Goal: Information Seeking & Learning: Learn about a topic

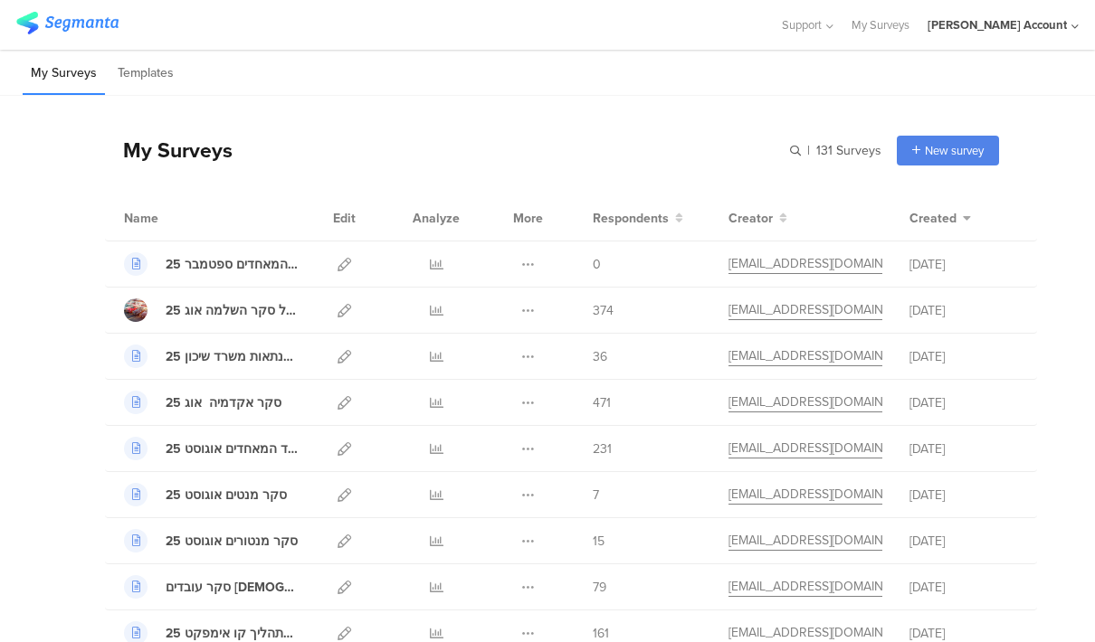
click at [204, 309] on div "כל מוביל סקר השלמה אוג 25" at bounding box center [232, 310] width 132 height 19
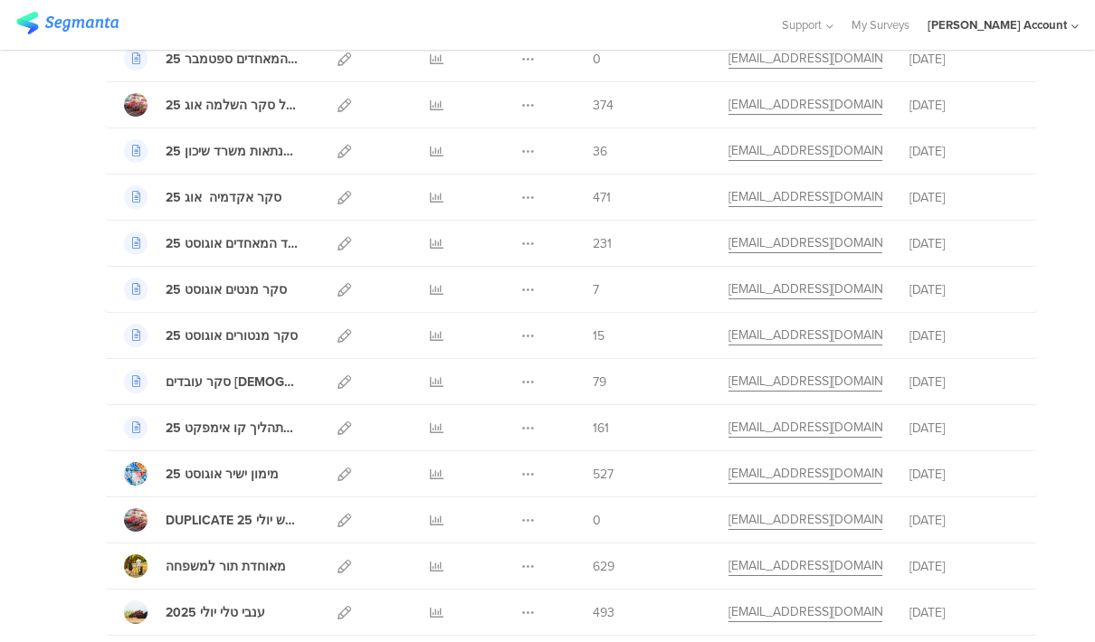
scroll to position [226, 0]
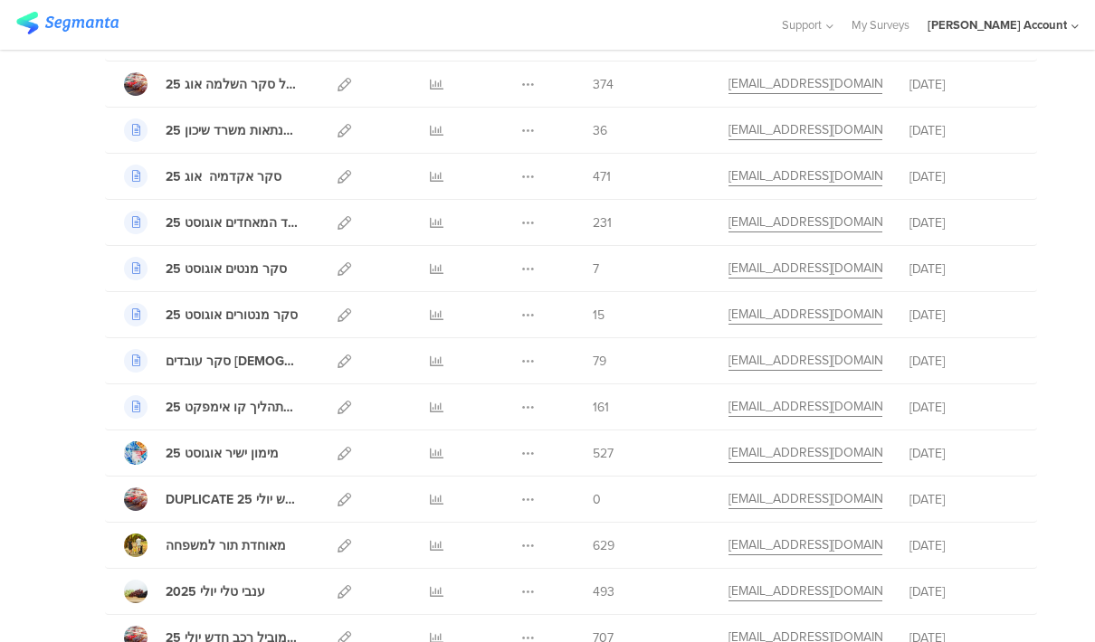
click at [653, 450] on div "527" at bounding box center [647, 453] width 109 height 19
click at [441, 455] on icon at bounding box center [437, 454] width 14 height 14
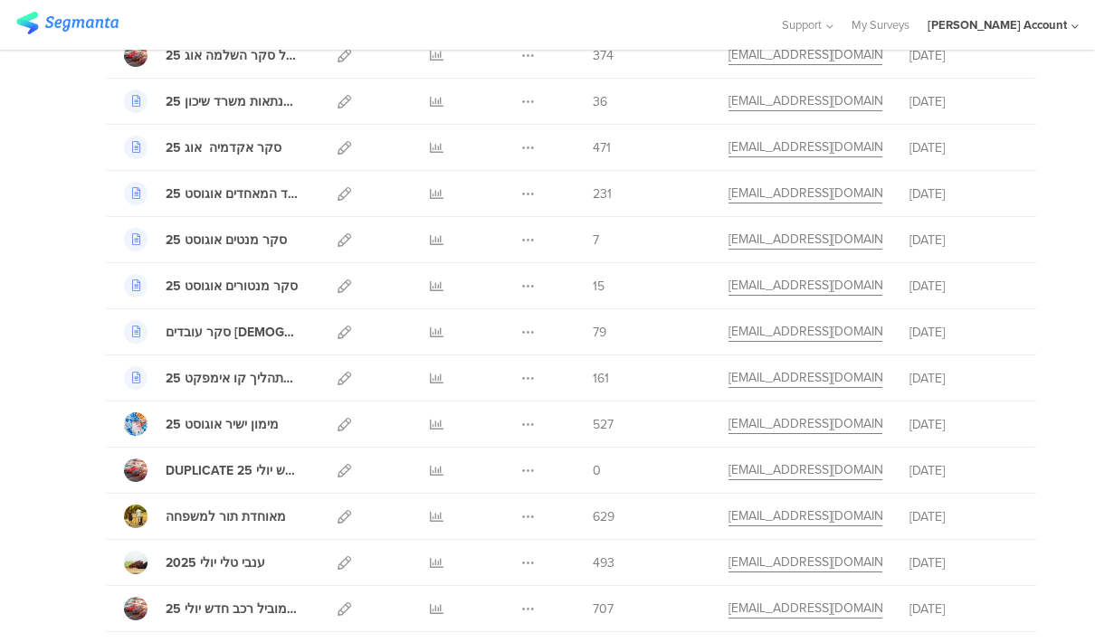
scroll to position [259, 0]
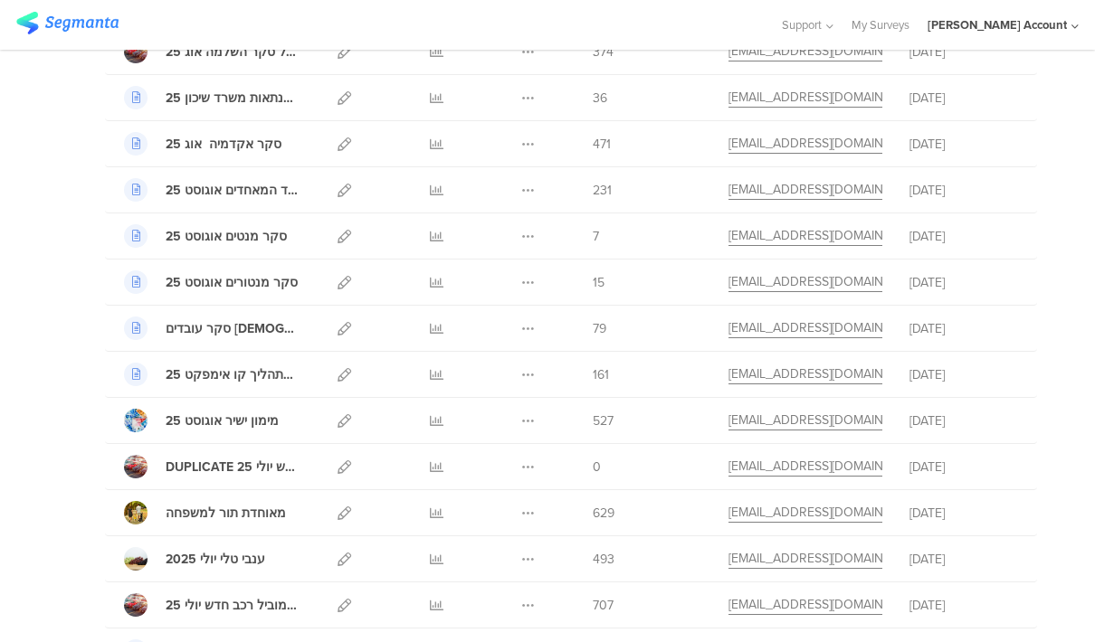
click at [441, 381] on icon at bounding box center [437, 375] width 14 height 14
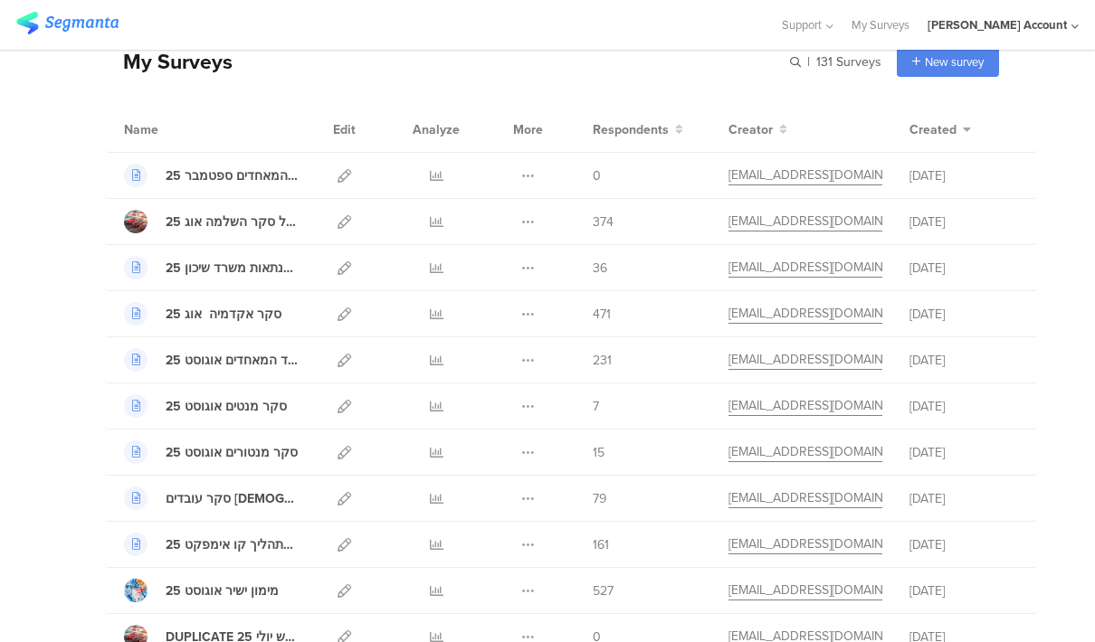
scroll to position [73, 0]
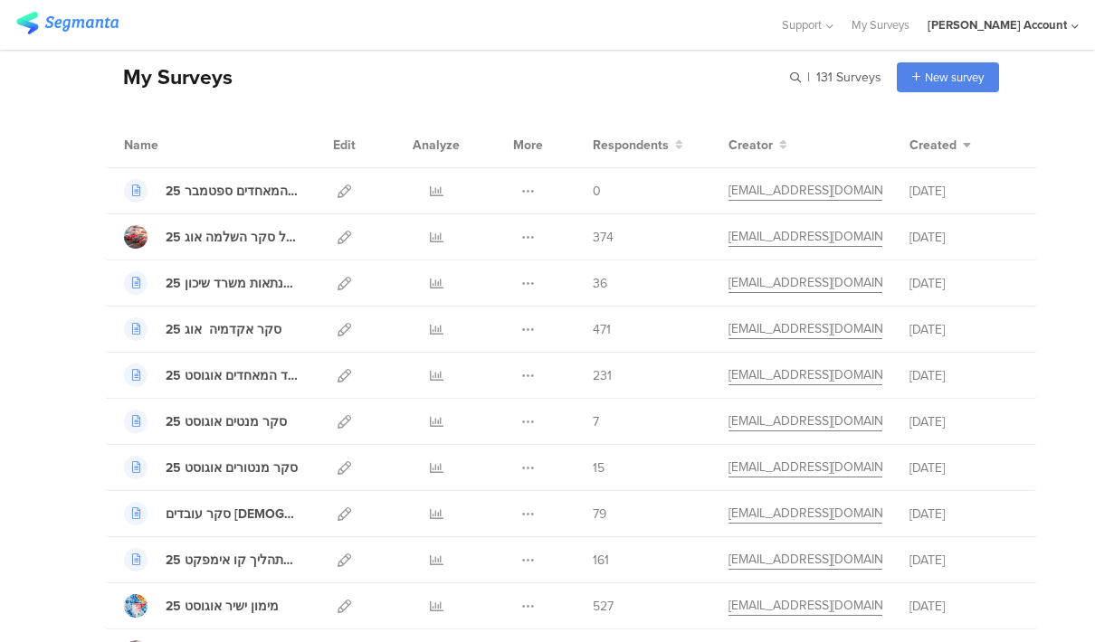
click at [441, 329] on icon at bounding box center [437, 330] width 14 height 14
click at [439, 236] on icon at bounding box center [437, 238] width 14 height 14
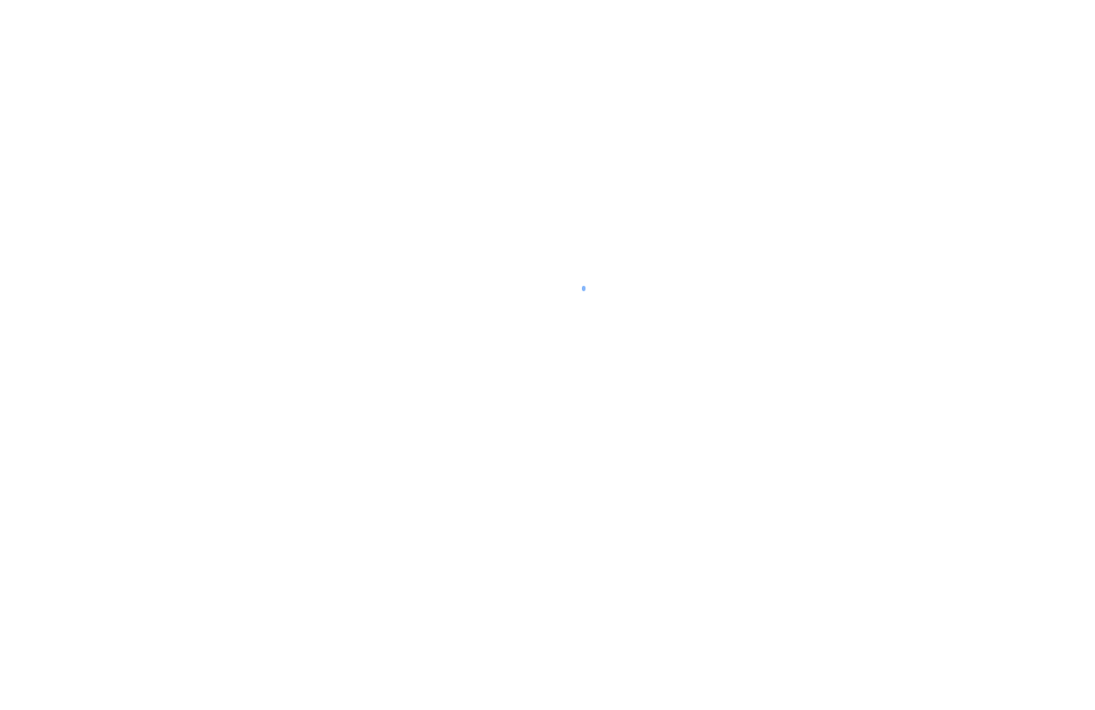
scroll to position [44, 0]
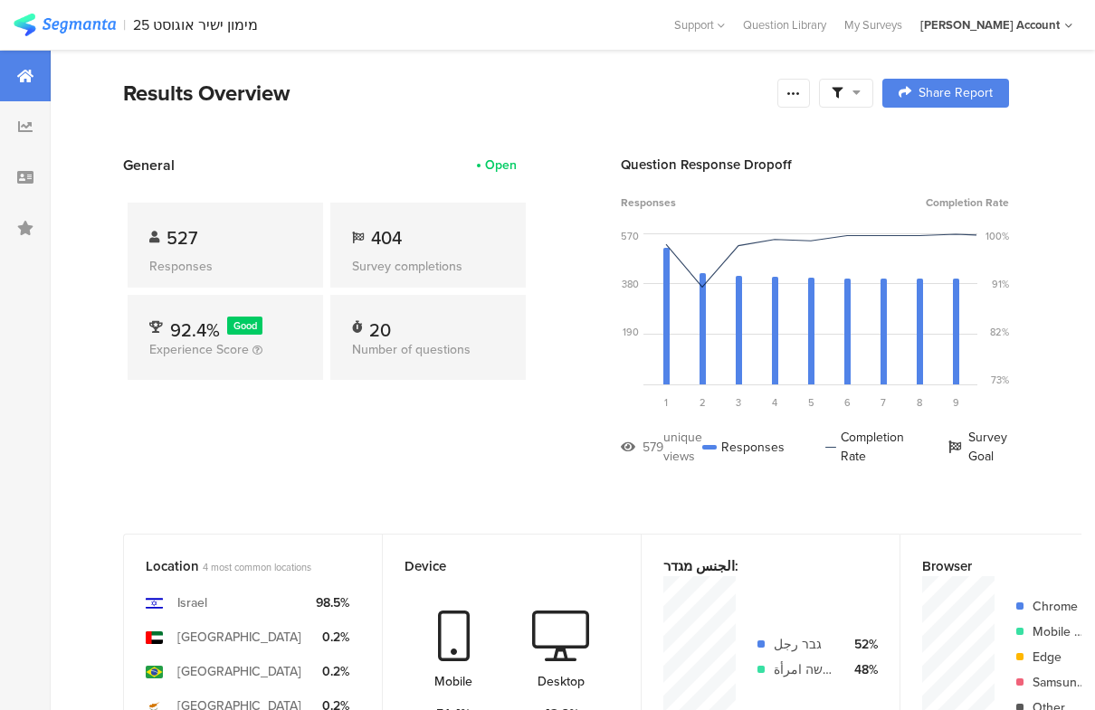
click at [856, 95] on icon at bounding box center [856, 92] width 8 height 13
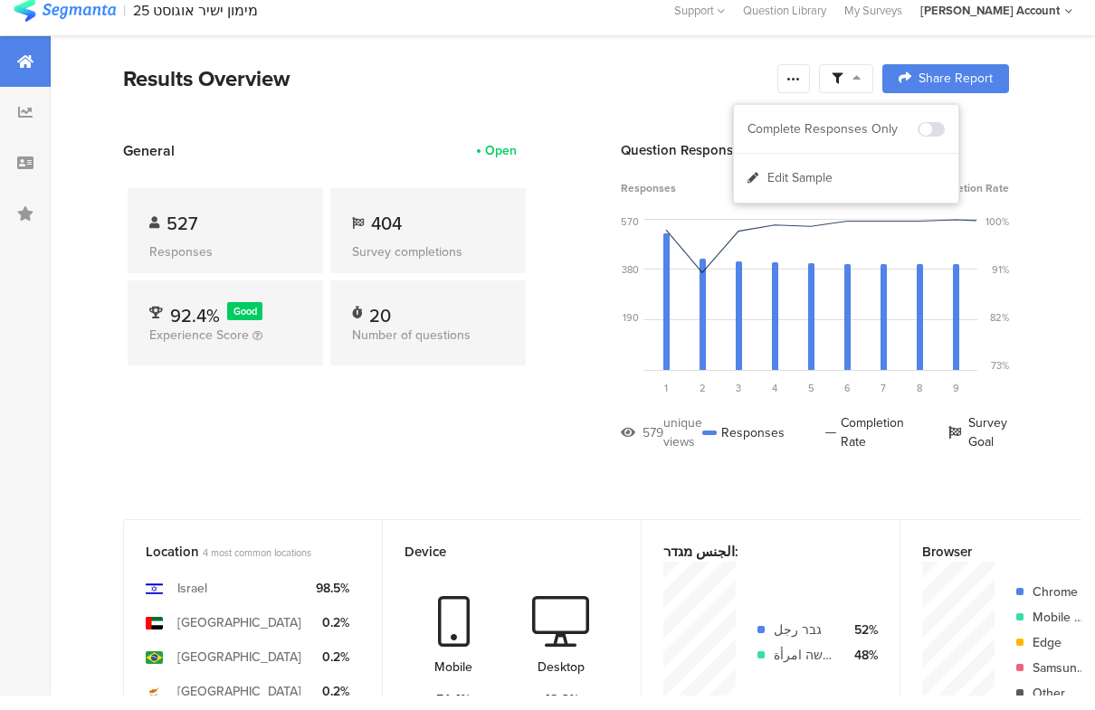
click at [939, 137] on span at bounding box center [930, 144] width 27 height 14
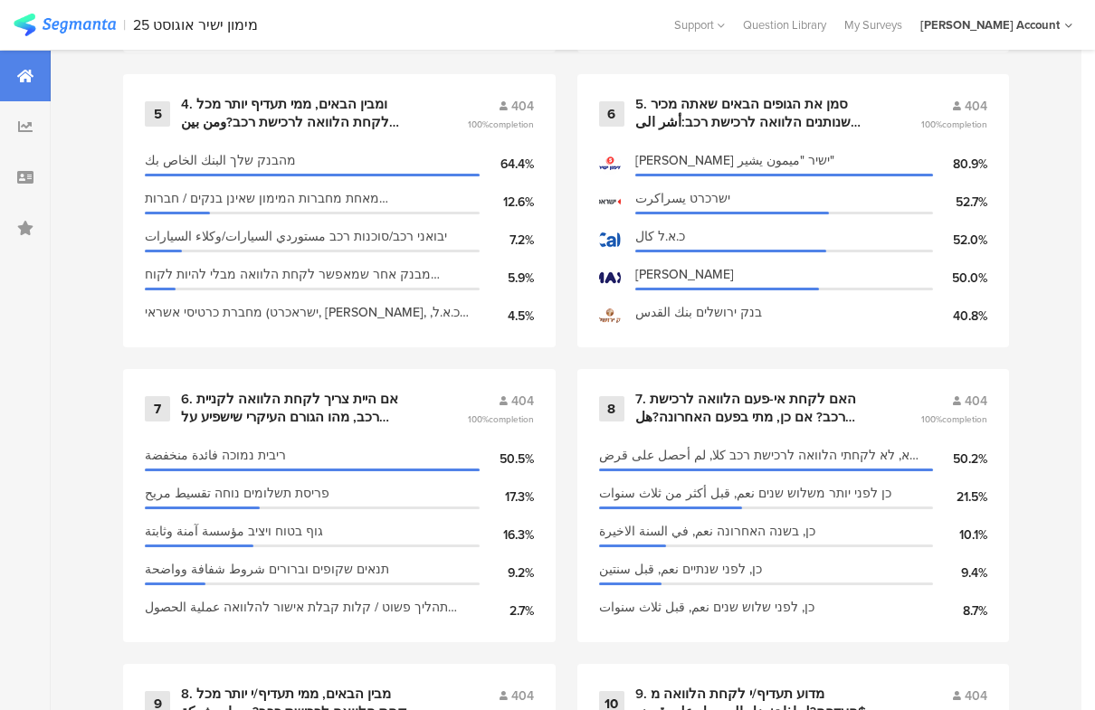
scroll to position [1403, 0]
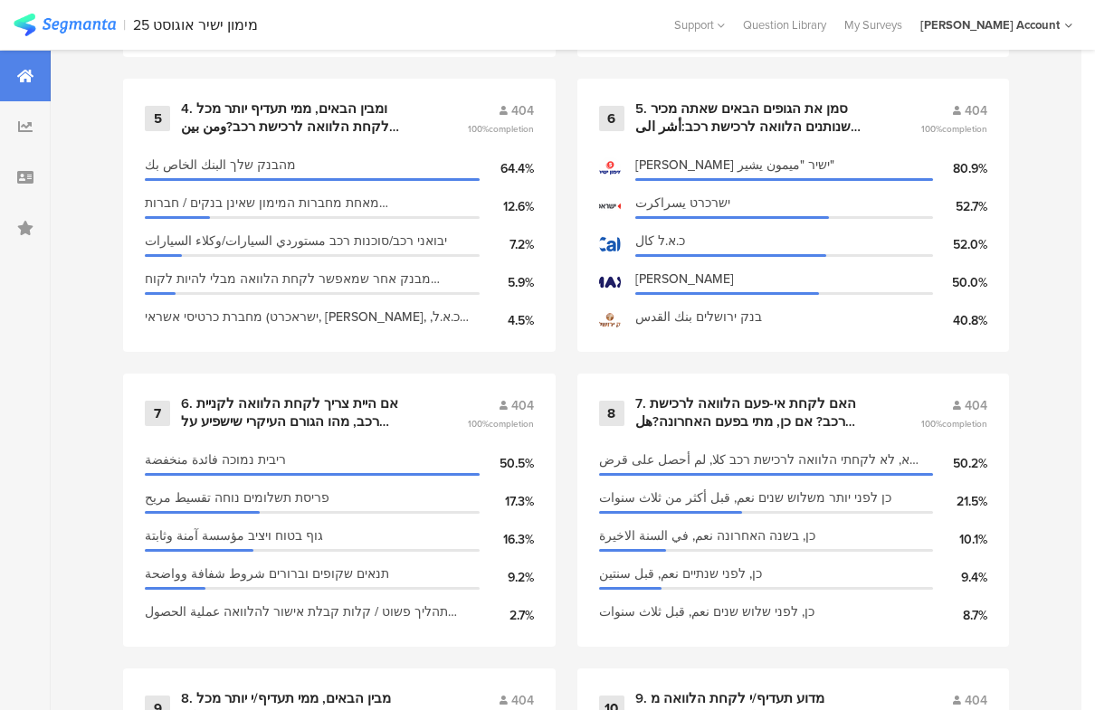
click at [903, 395] on div "7. האם לקחת אי-פעם הלוואה לרכישת רכב? אם כן, מתי בפעם האחרונה?هل حصلت في الماضي…" at bounding box center [776, 412] width 282 height 35
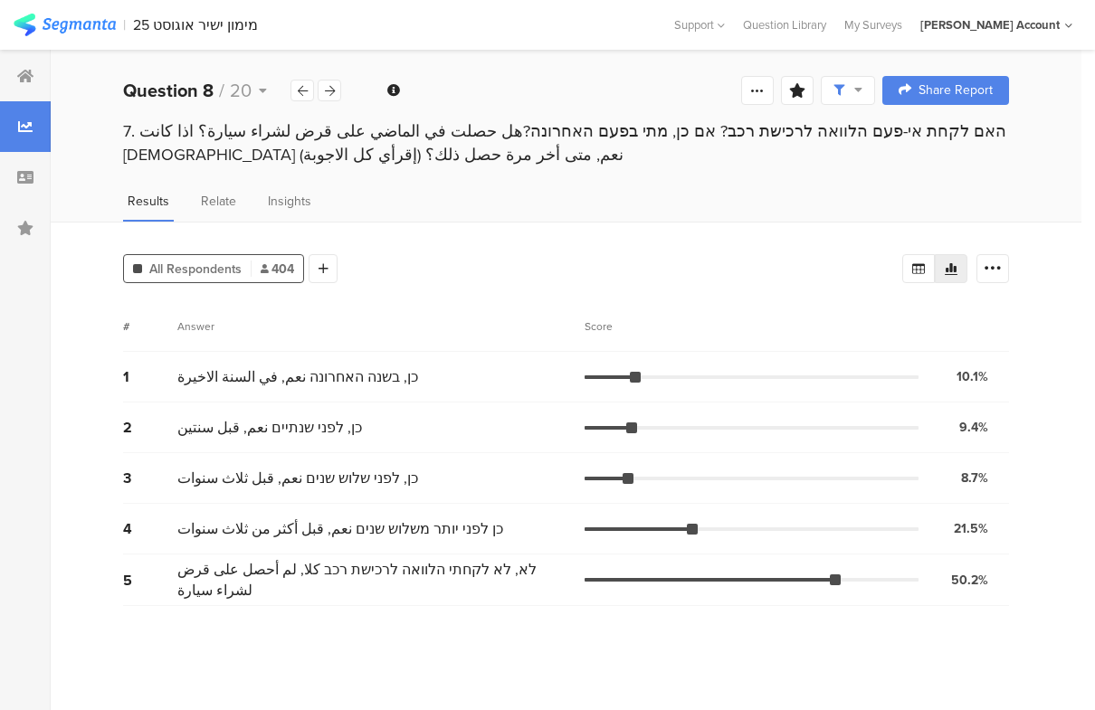
click at [338, 564] on div "5 לא, לא לקחתי הלוואה לרכישת רכב كلا, لم أحصل على قرض لشراء سيارة 50.2% 203 vot…" at bounding box center [566, 581] width 886 height 52
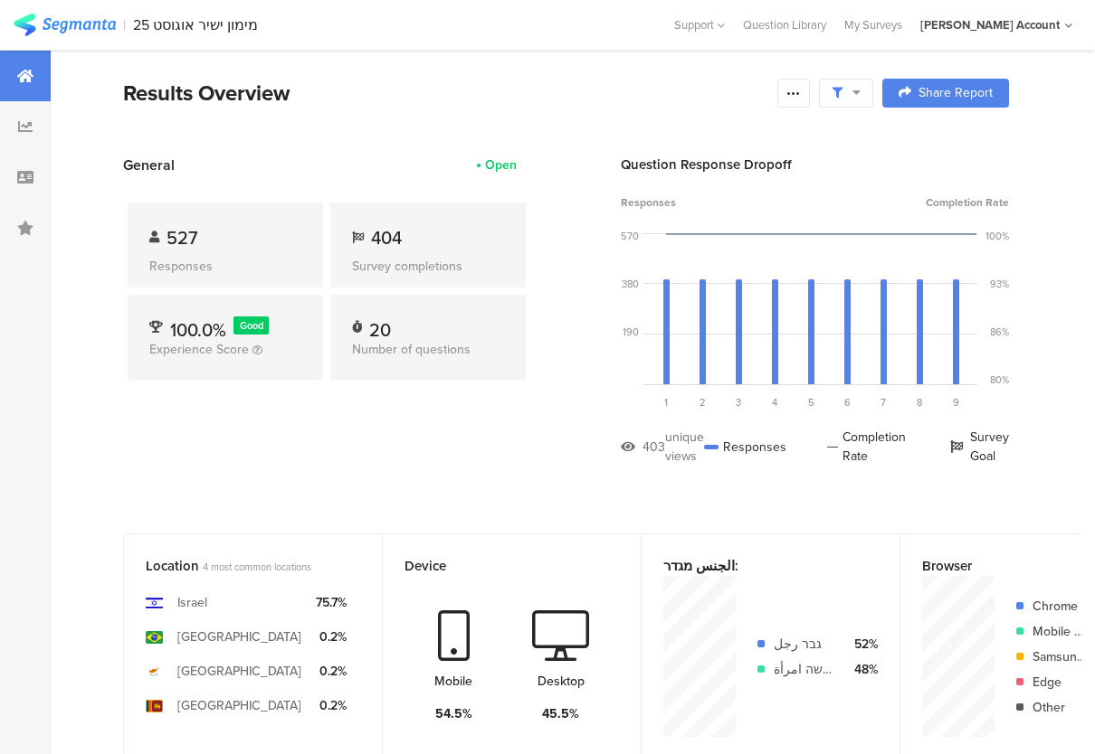
scroll to position [1291, 0]
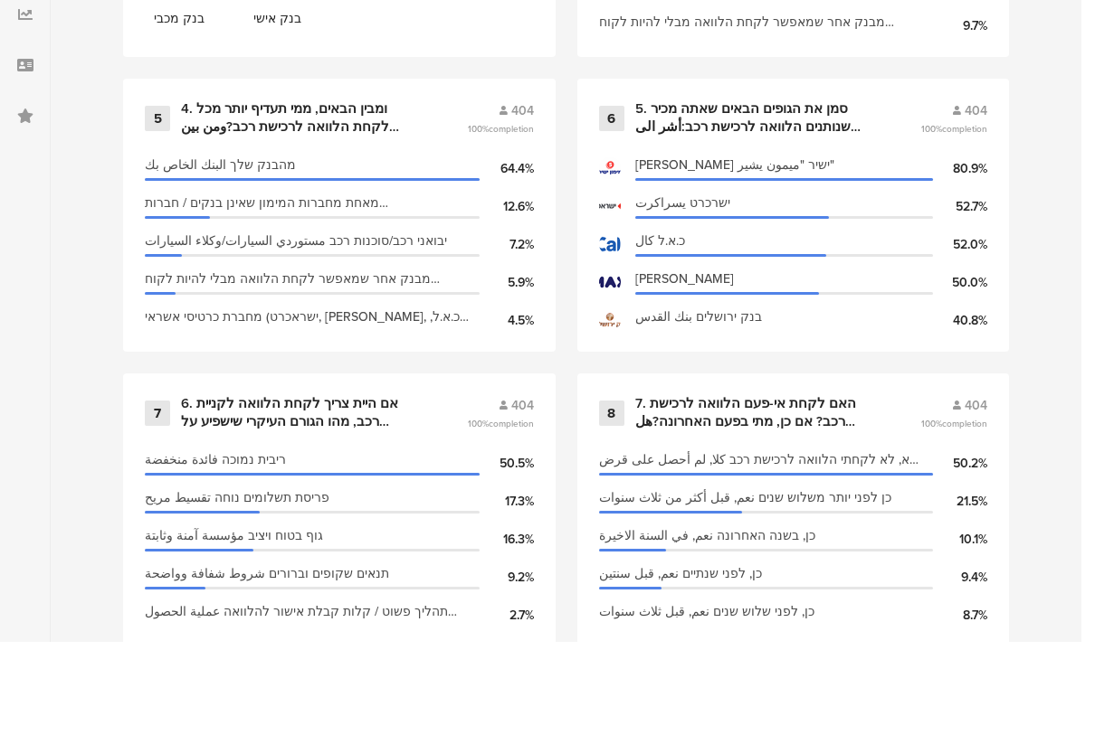
click at [964, 529] on span "completion" at bounding box center [964, 536] width 45 height 14
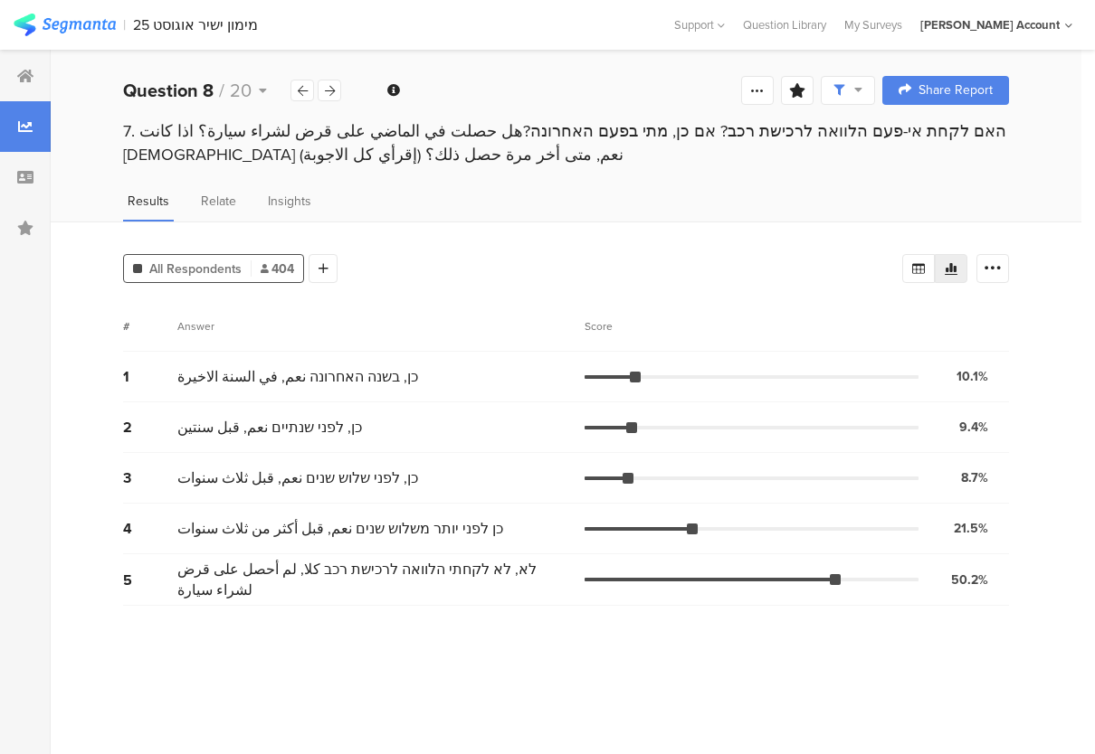
click at [845, 83] on span at bounding box center [847, 90] width 29 height 16
click at [858, 203] on div "Edit Sample" at bounding box center [847, 190] width 224 height 49
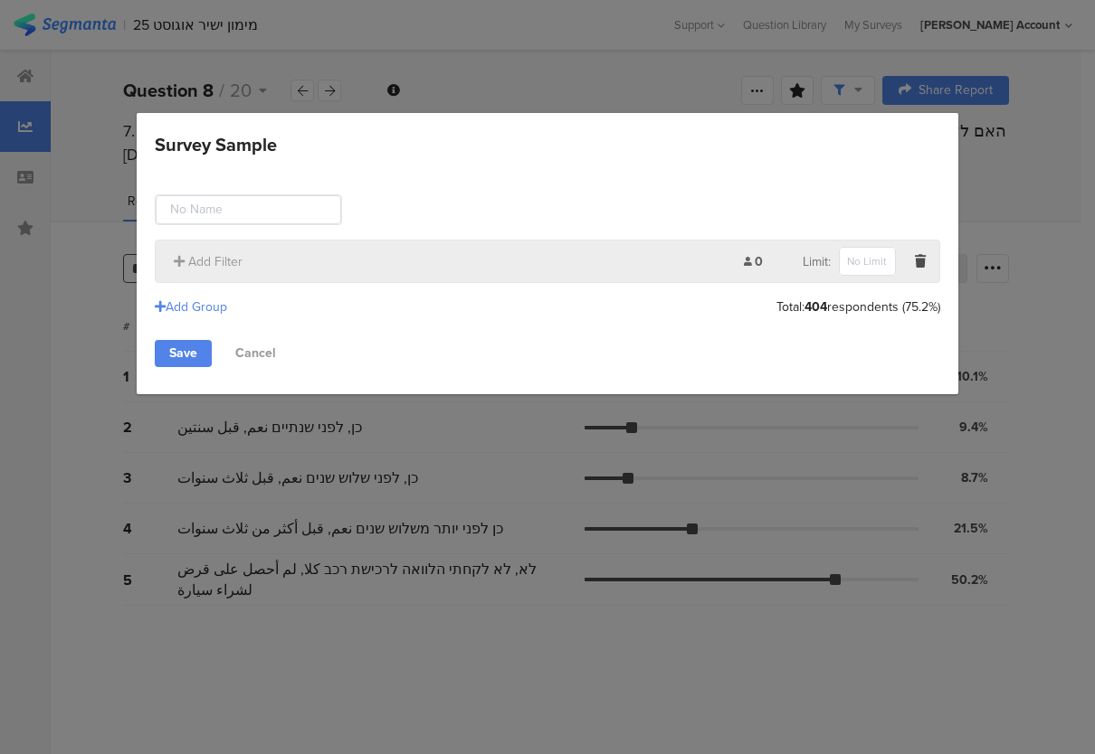
click at [279, 343] on link "Cancel" at bounding box center [256, 353] width 70 height 27
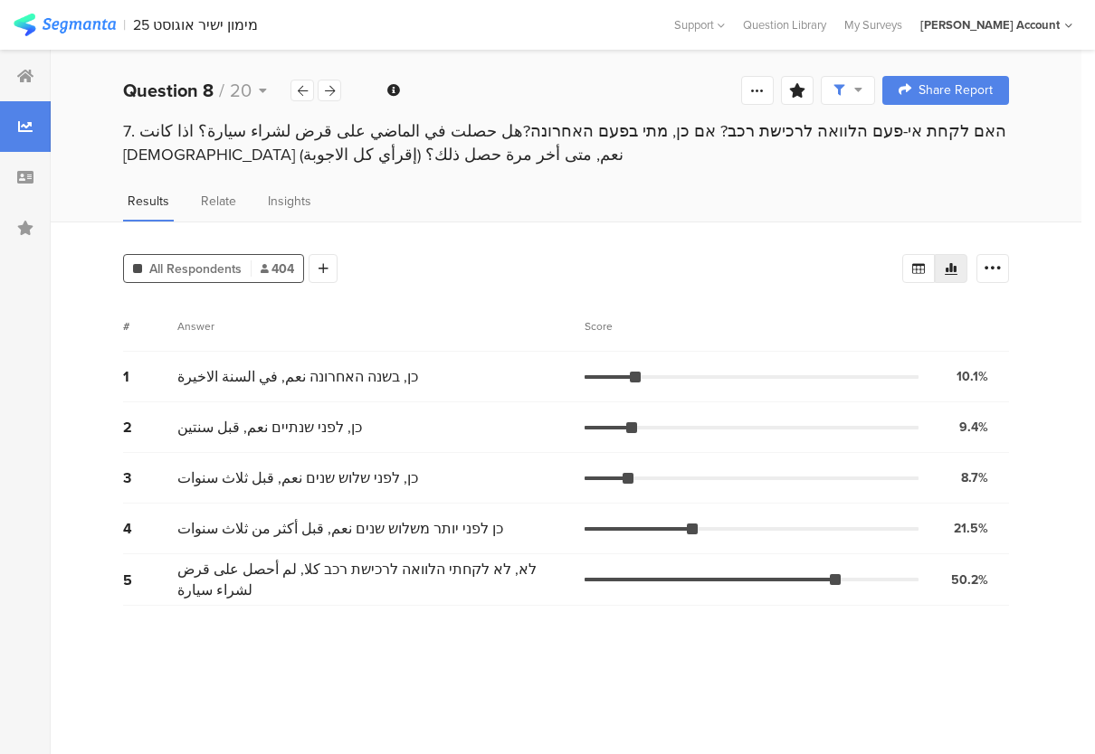
click at [846, 96] on span at bounding box center [847, 90] width 29 height 16
click at [849, 185] on div "Edit Sample" at bounding box center [847, 190] width 224 height 49
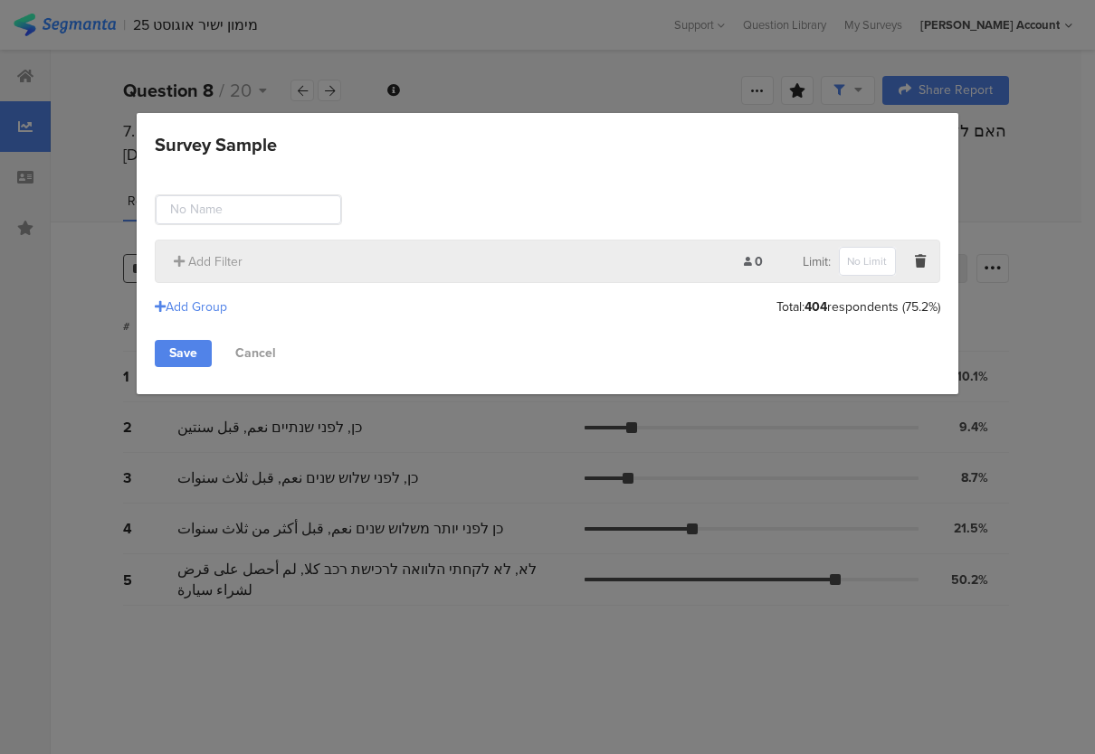
click at [841, 469] on div "Survey Sample Add Filter 0 Limit: Add Group Total: 404 respondents (75.2%) Save…" at bounding box center [547, 377] width 1095 height 754
click at [878, 432] on div "Survey Sample Add Filter 0 Limit: Add Group Total: 404 respondents (75.2%) Save…" at bounding box center [547, 377] width 1095 height 754
click at [258, 357] on link "Cancel" at bounding box center [256, 353] width 70 height 27
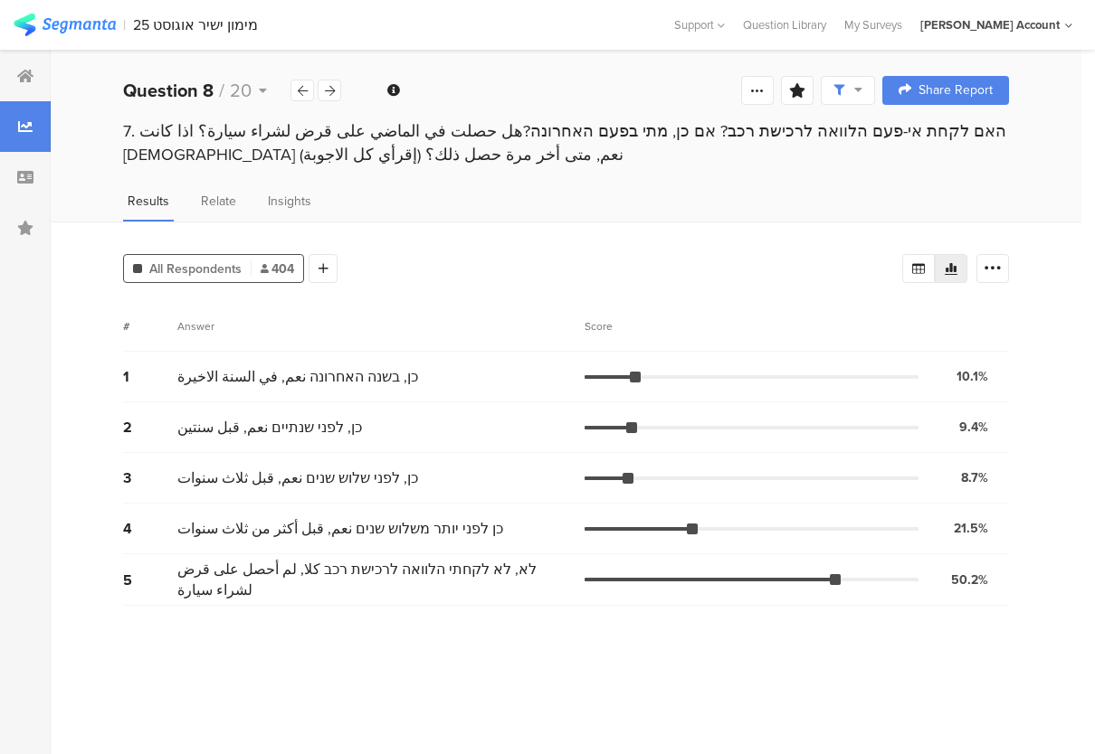
click at [1000, 283] on div at bounding box center [992, 268] width 33 height 29
click at [325, 275] on icon at bounding box center [323, 268] width 10 height 13
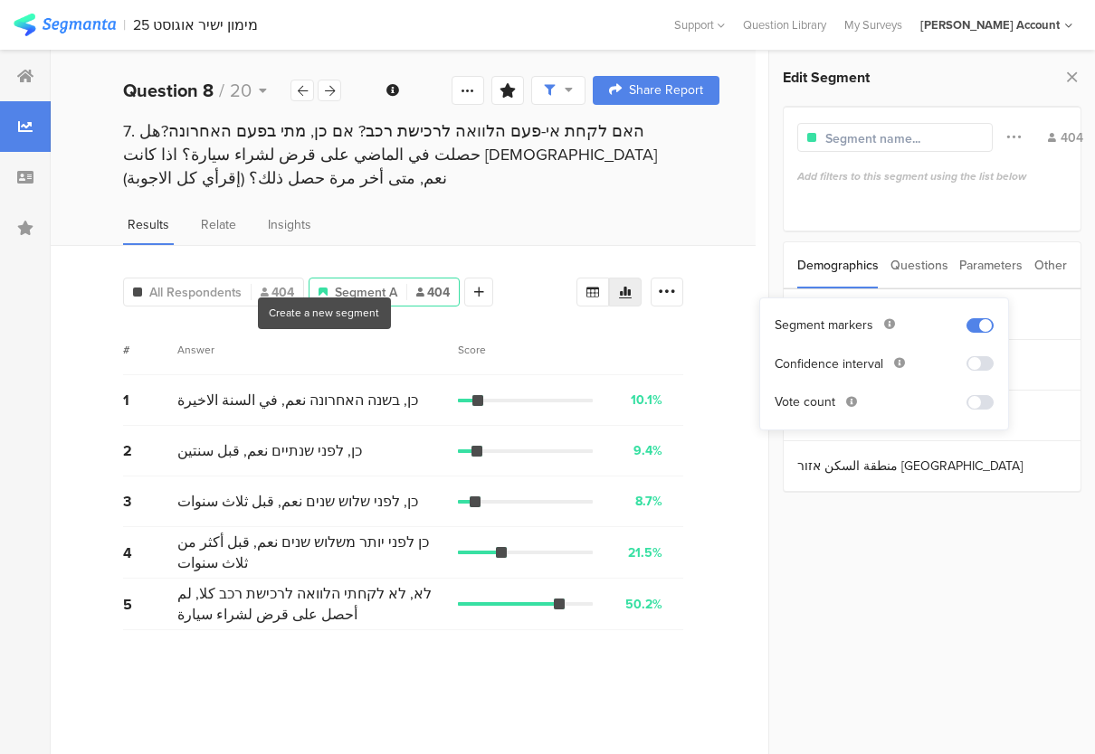
click at [882, 566] on div "الجنس מגדר: العمر גיל الديانة דת منطقة السكن אזור גיאוגרפי" at bounding box center [931, 514] width 299 height 451
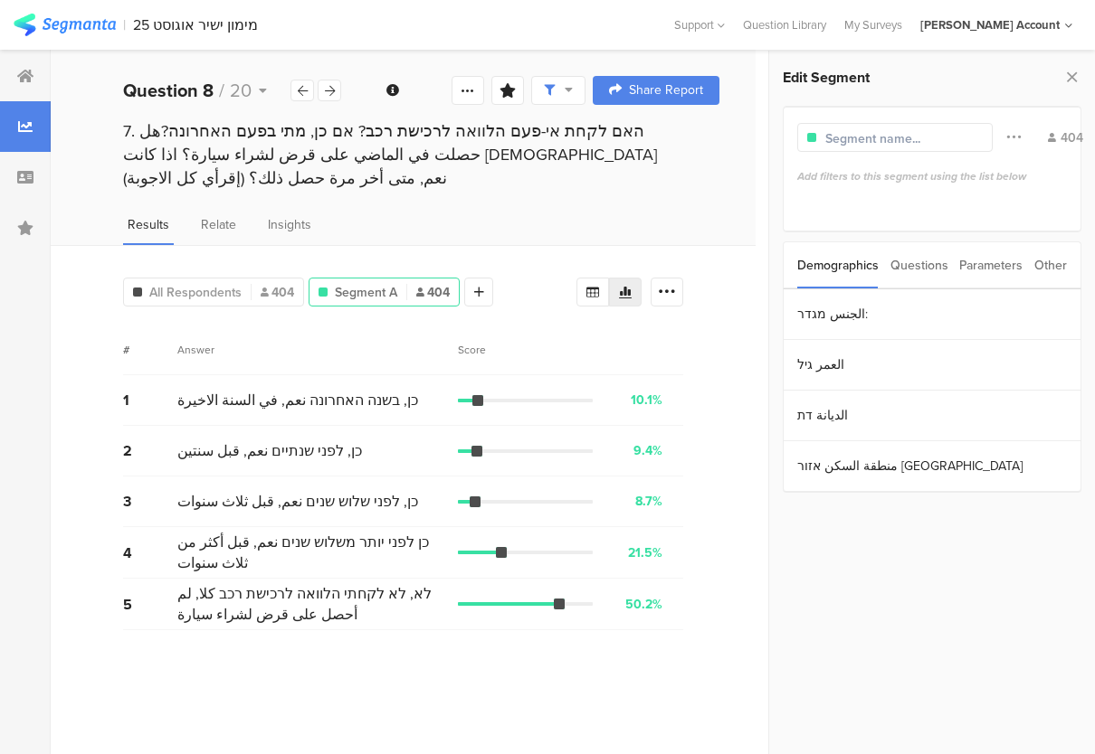
click at [728, 529] on div "All Respondents 404 Segment A 404 Add Segment # Answer Score 1 כן, בשנה האחרונה…" at bounding box center [403, 499] width 705 height 509
click at [911, 280] on div "Questions" at bounding box center [919, 265] width 58 height 46
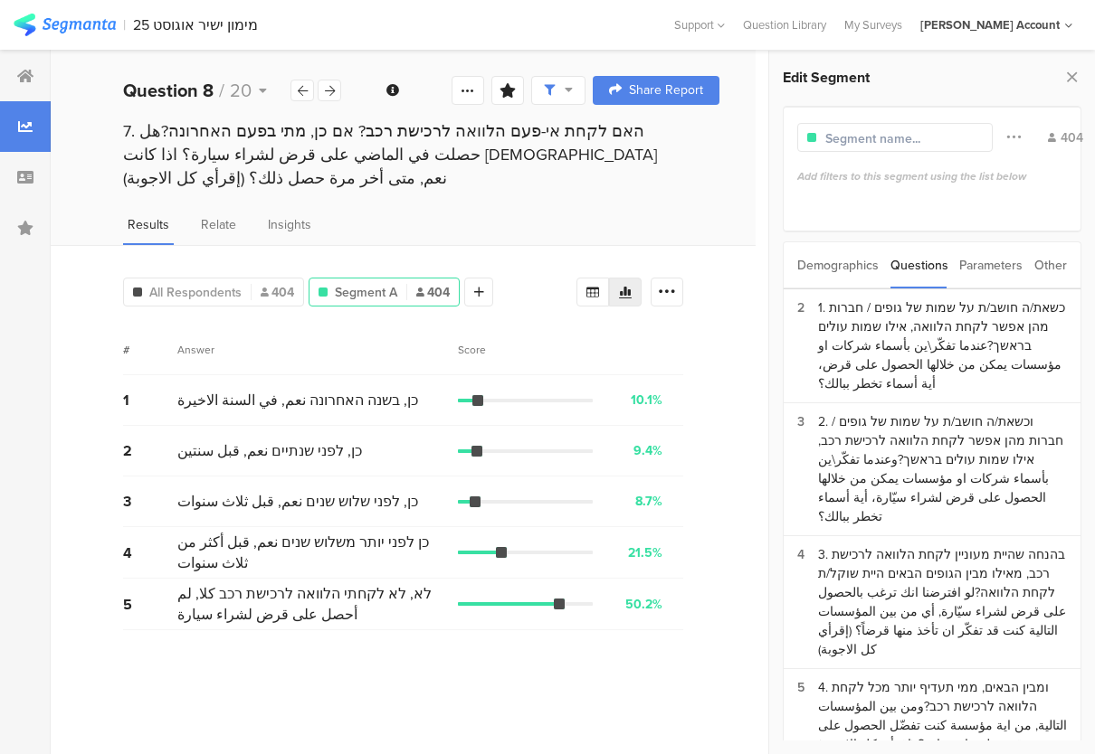
click at [999, 273] on div "Parameters" at bounding box center [990, 265] width 63 height 46
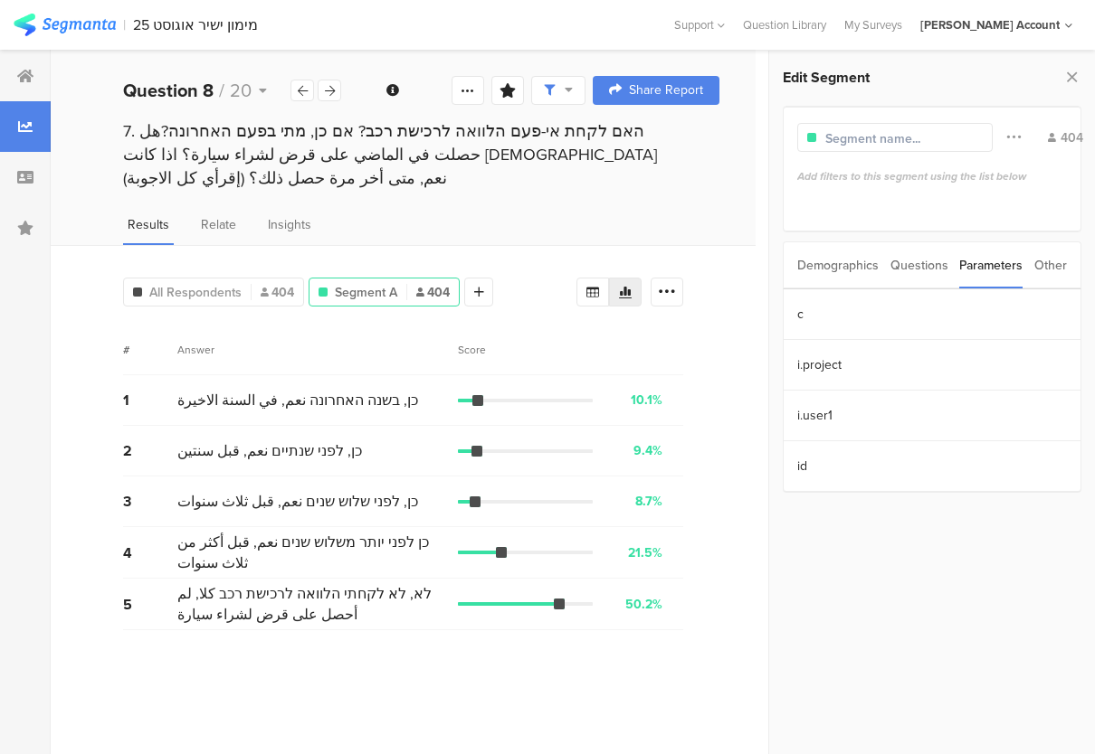
click at [1050, 276] on div "Other" at bounding box center [1050, 265] width 33 height 46
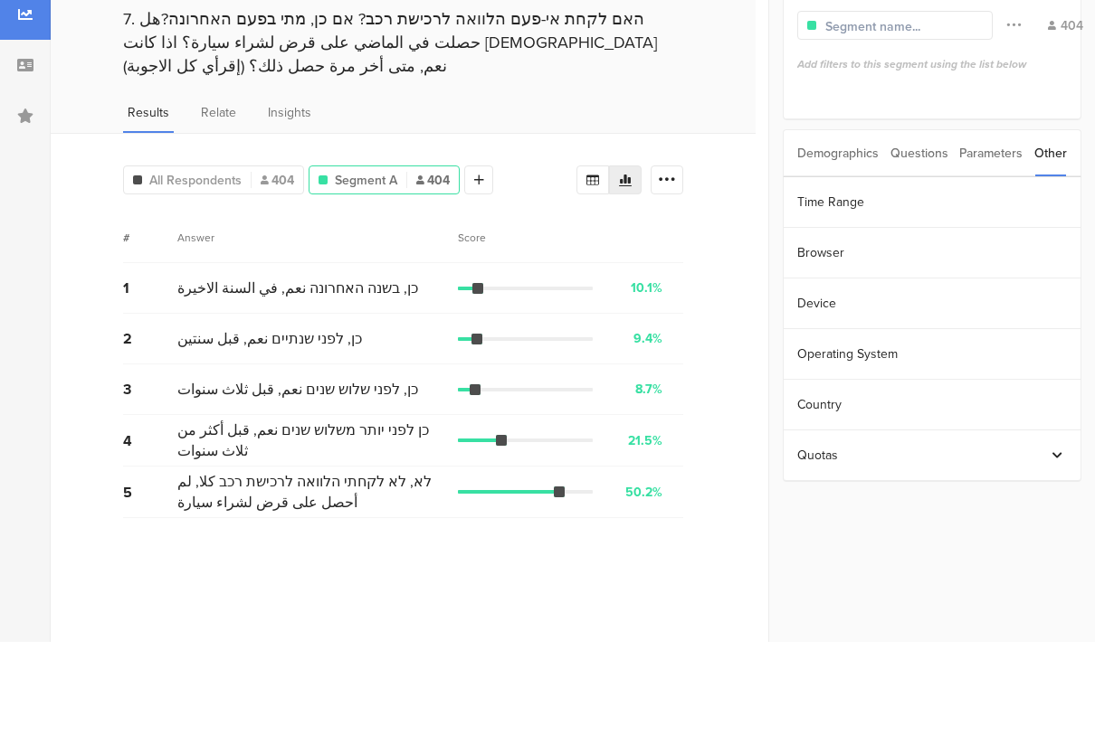
click at [1018, 391] on section "Device" at bounding box center [931, 416] width 297 height 51
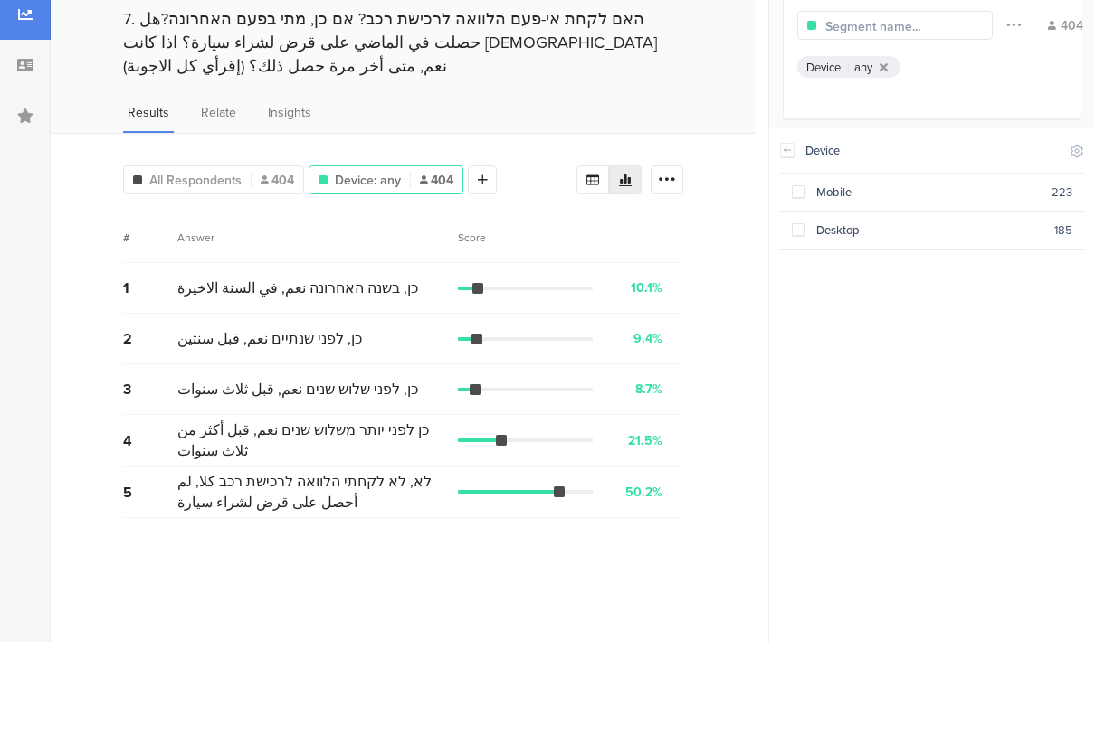
click at [792, 255] on icon at bounding box center [787, 262] width 13 height 14
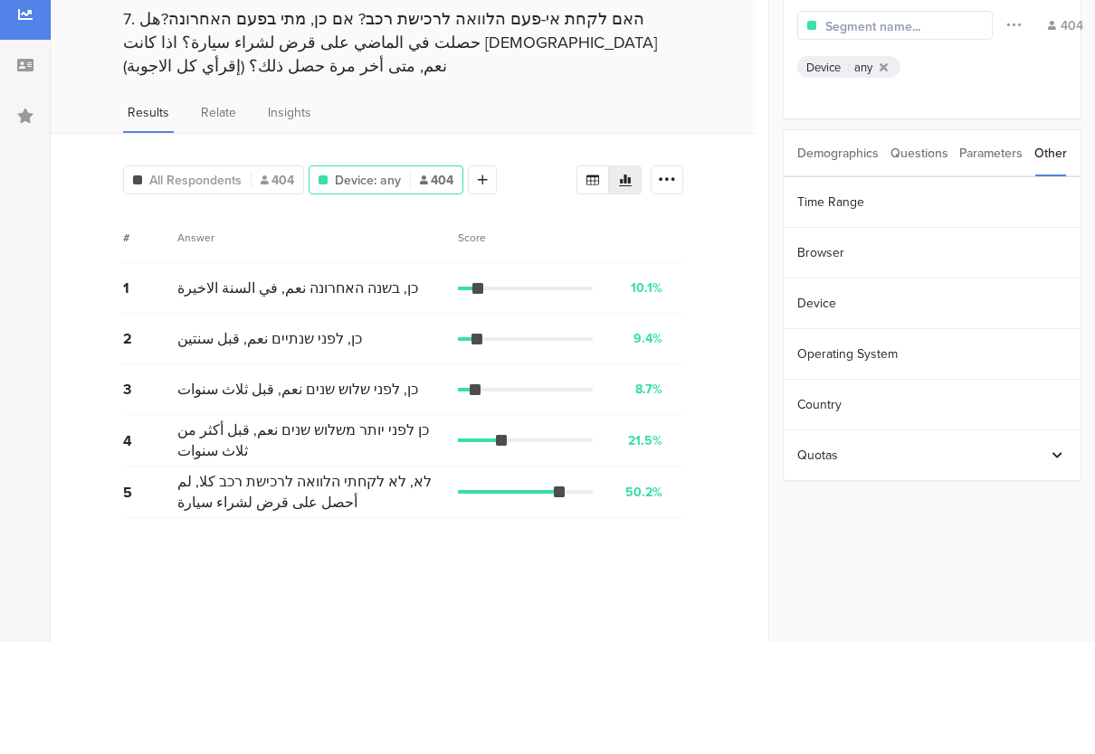
click at [997, 242] on div "Parameters" at bounding box center [990, 265] width 63 height 46
click at [975, 441] on section "id" at bounding box center [931, 466] width 297 height 51
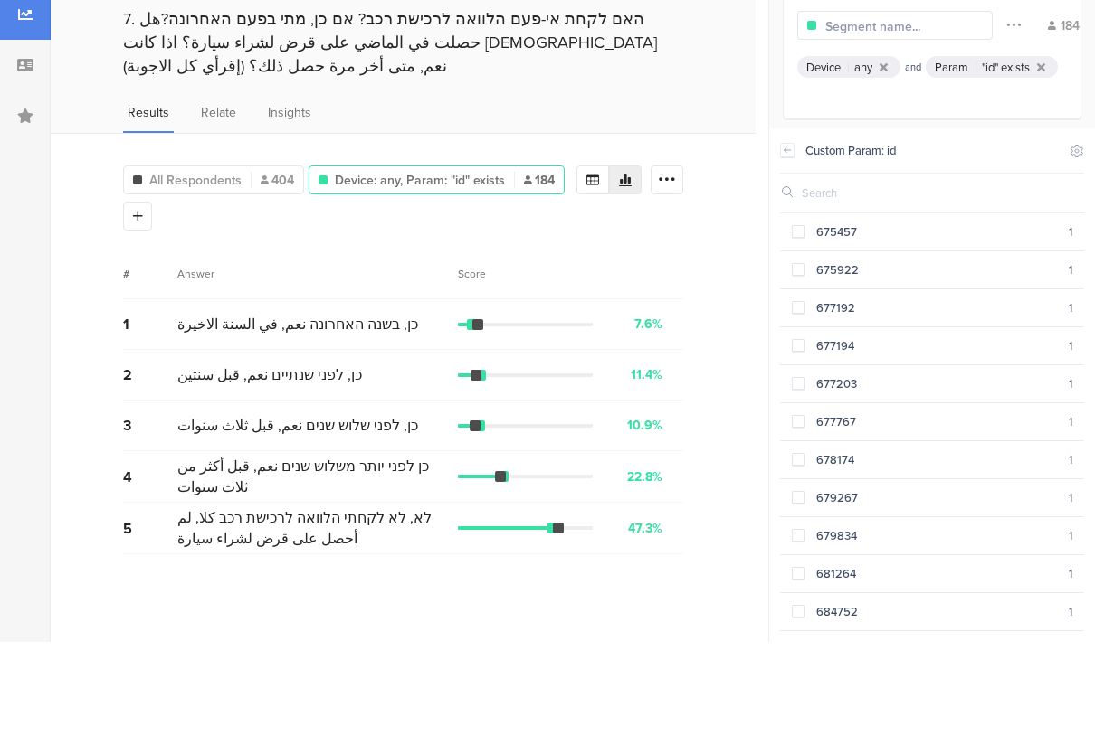
scroll to position [3382, 0]
click at [789, 255] on icon at bounding box center [787, 262] width 13 height 14
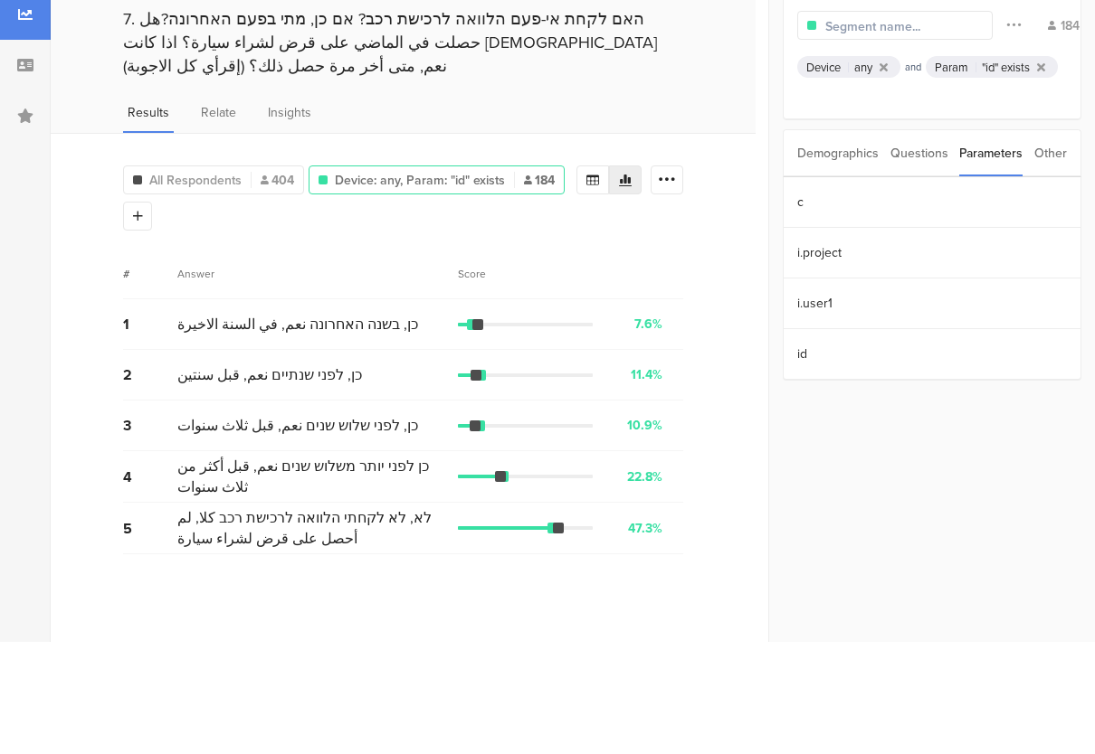
click at [944, 391] on section "i.user1" at bounding box center [931, 416] width 297 height 51
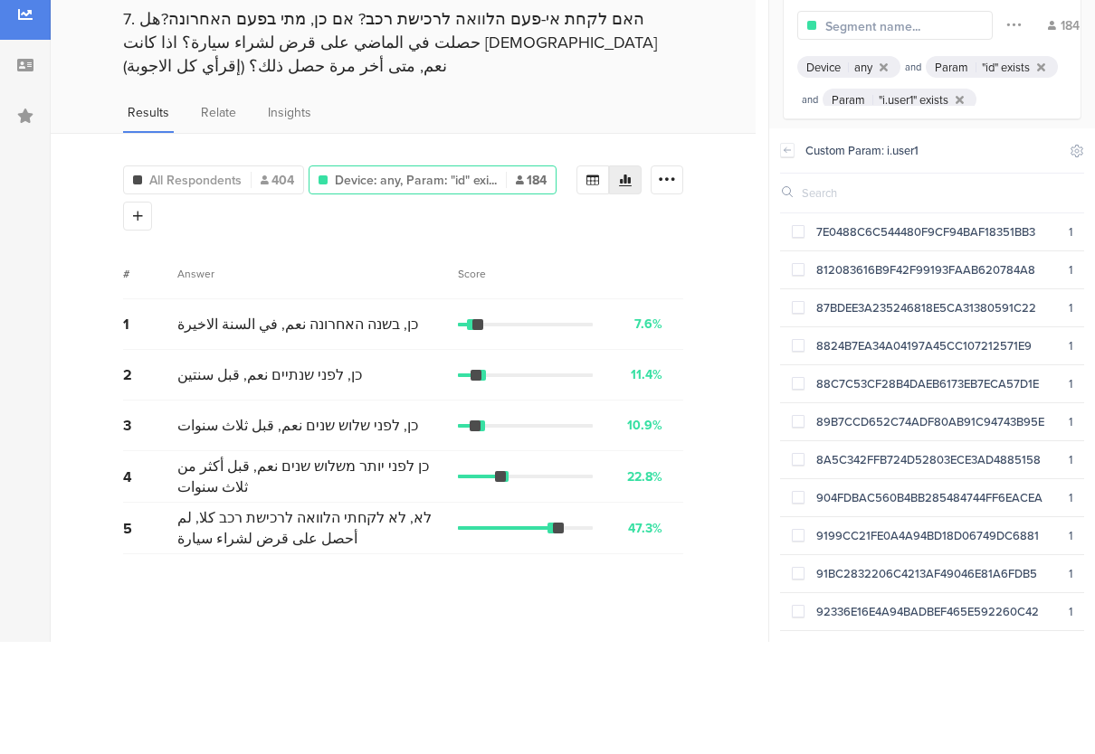
scroll to position [3382, 0]
click at [796, 241] on div "Custom Param: i.user1 Include Respondents" at bounding box center [932, 263] width 304 height 45
click at [792, 255] on icon at bounding box center [787, 262] width 13 height 14
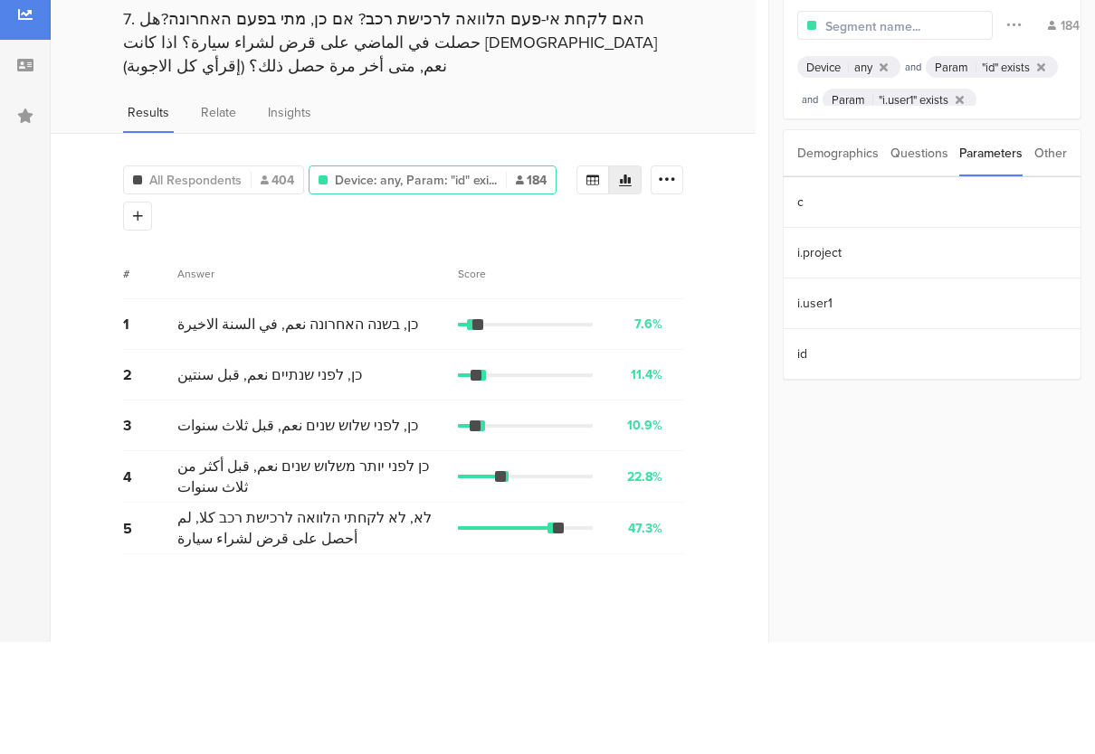
click at [940, 289] on section "c" at bounding box center [931, 314] width 297 height 51
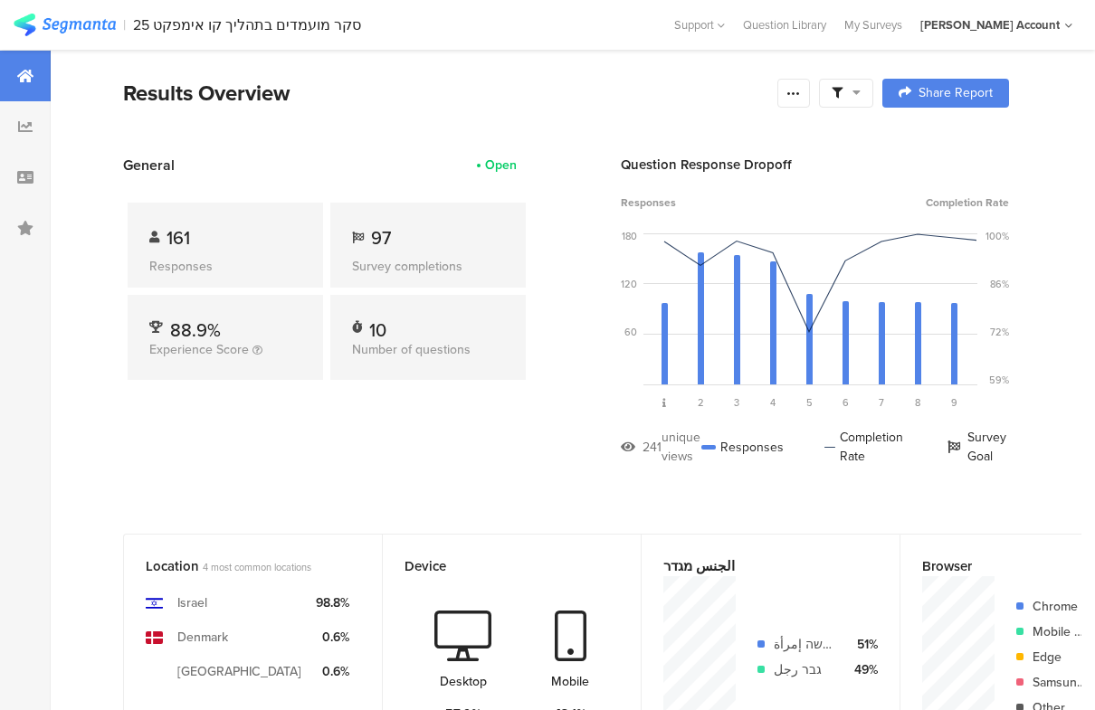
click at [853, 86] on icon at bounding box center [856, 92] width 8 height 13
click at [923, 147] on span at bounding box center [930, 144] width 27 height 14
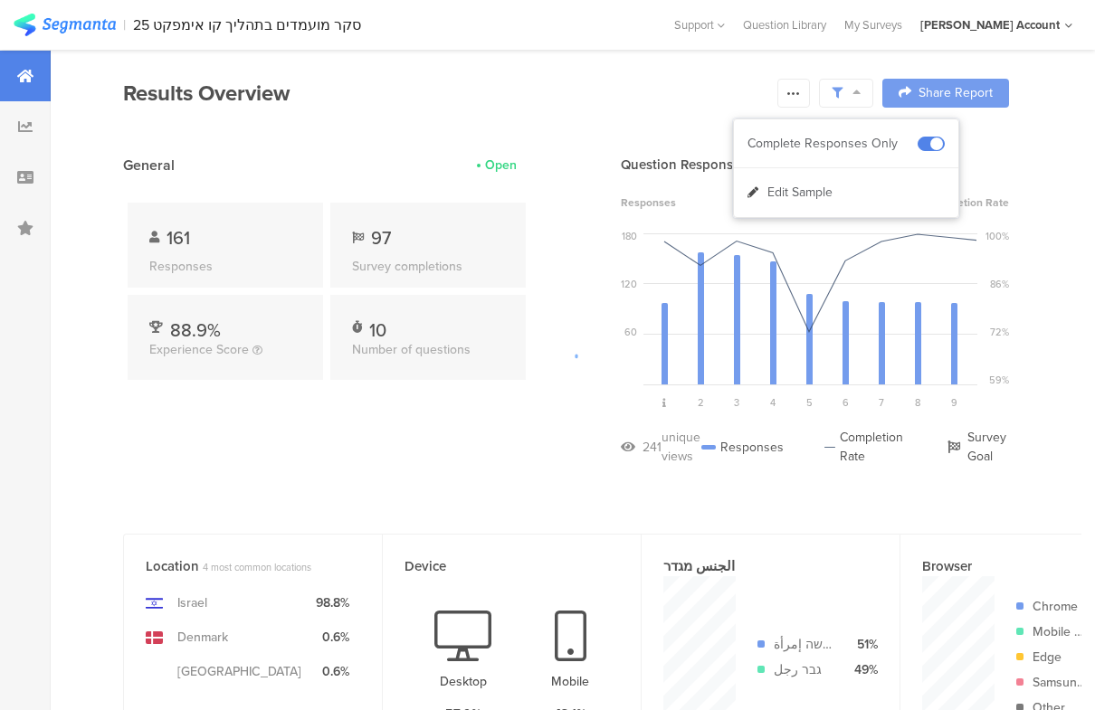
click at [831, 104] on div at bounding box center [547, 355] width 1095 height 710
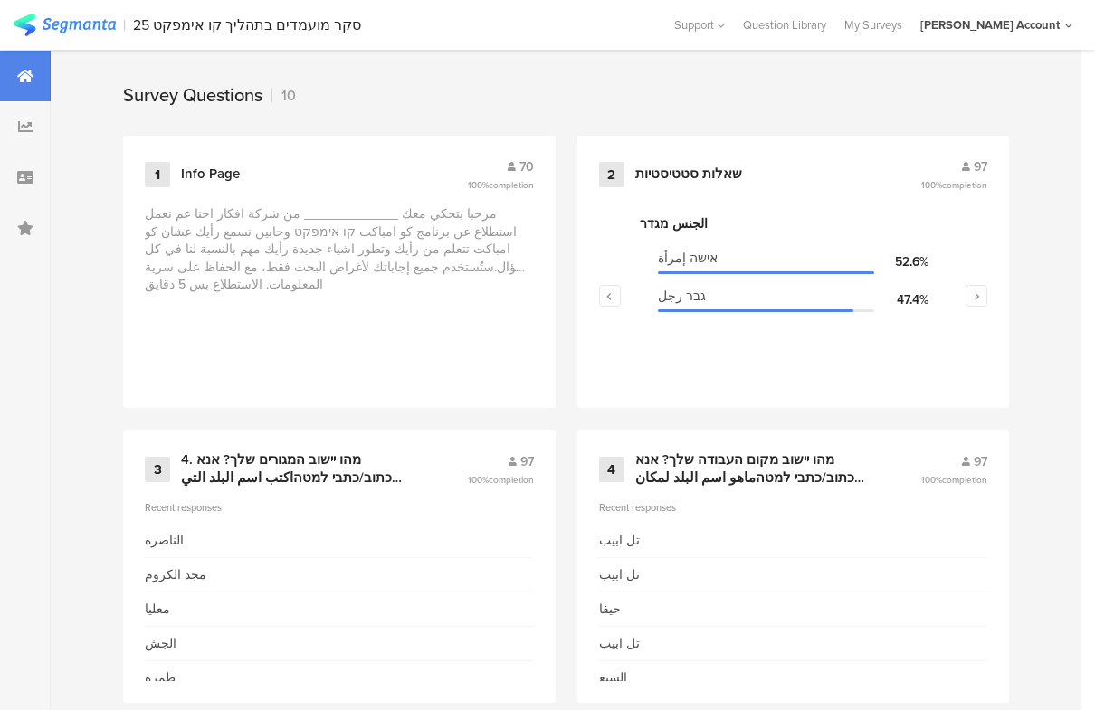
scroll to position [755, 0]
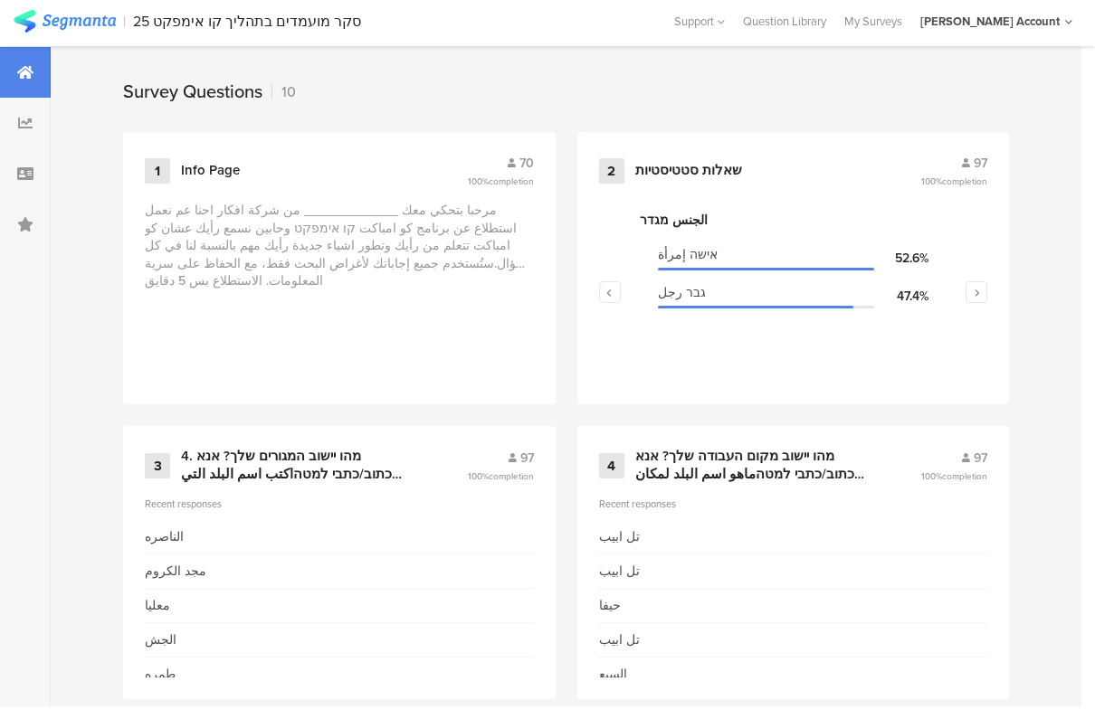
click at [863, 181] on div "2 שאלות סטטיסטיות 97 100% completion" at bounding box center [793, 175] width 389 height 34
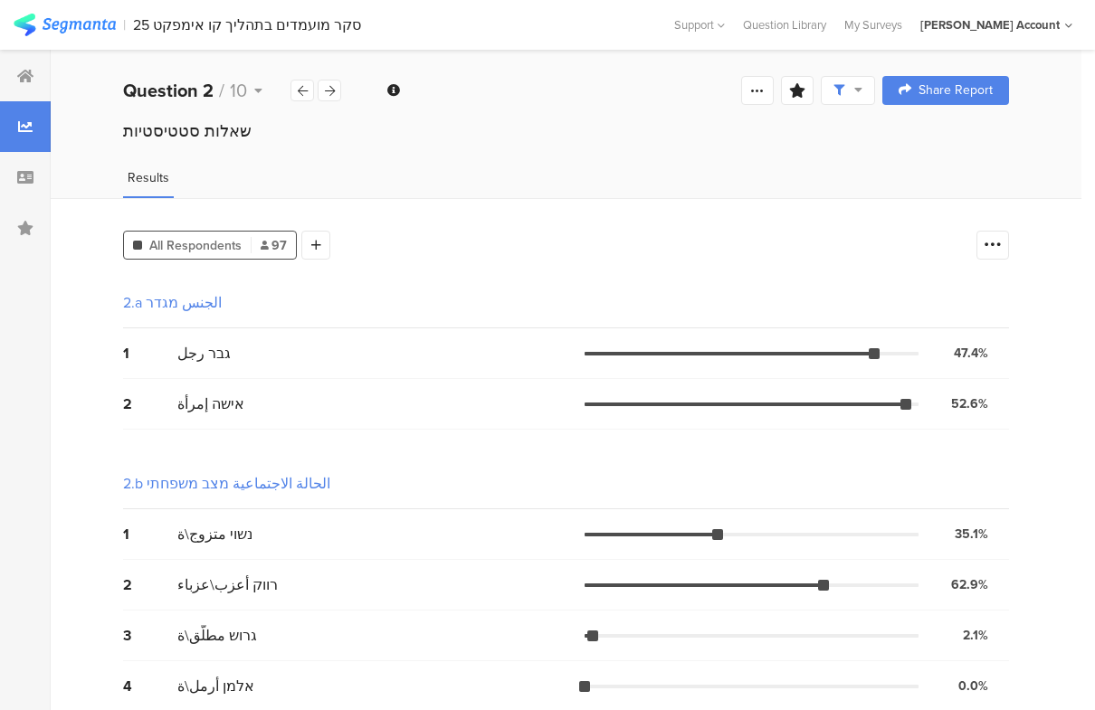
click at [292, 246] on div "All Respondents 97" at bounding box center [210, 245] width 172 height 19
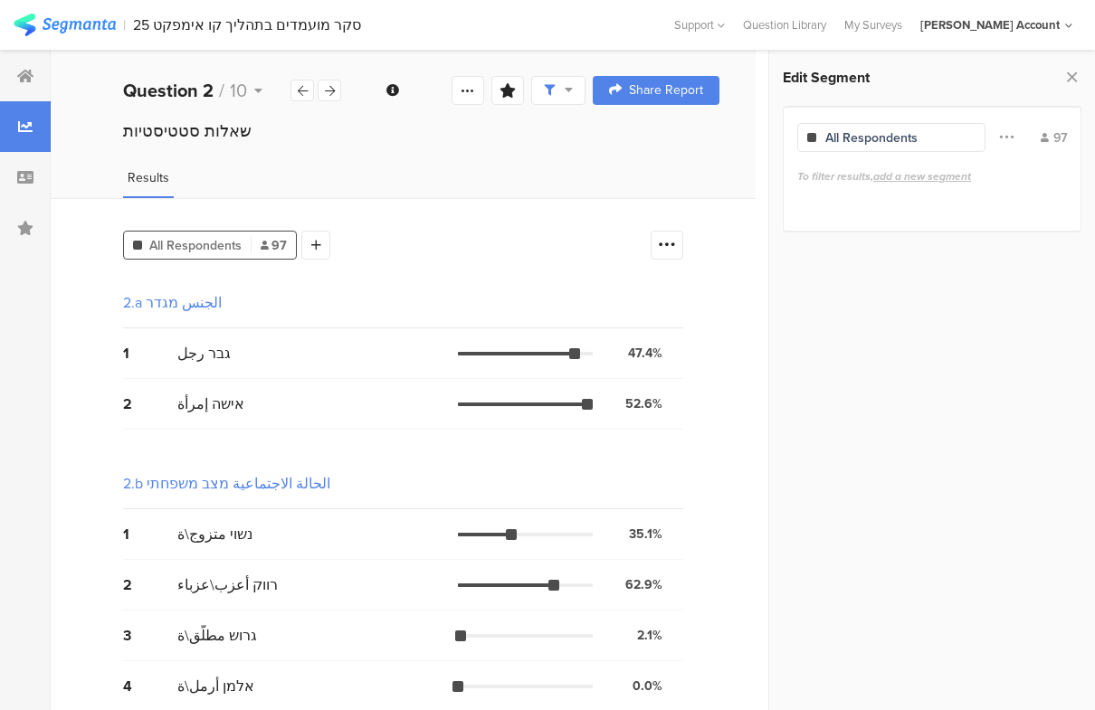
click at [324, 255] on div at bounding box center [315, 245] width 29 height 29
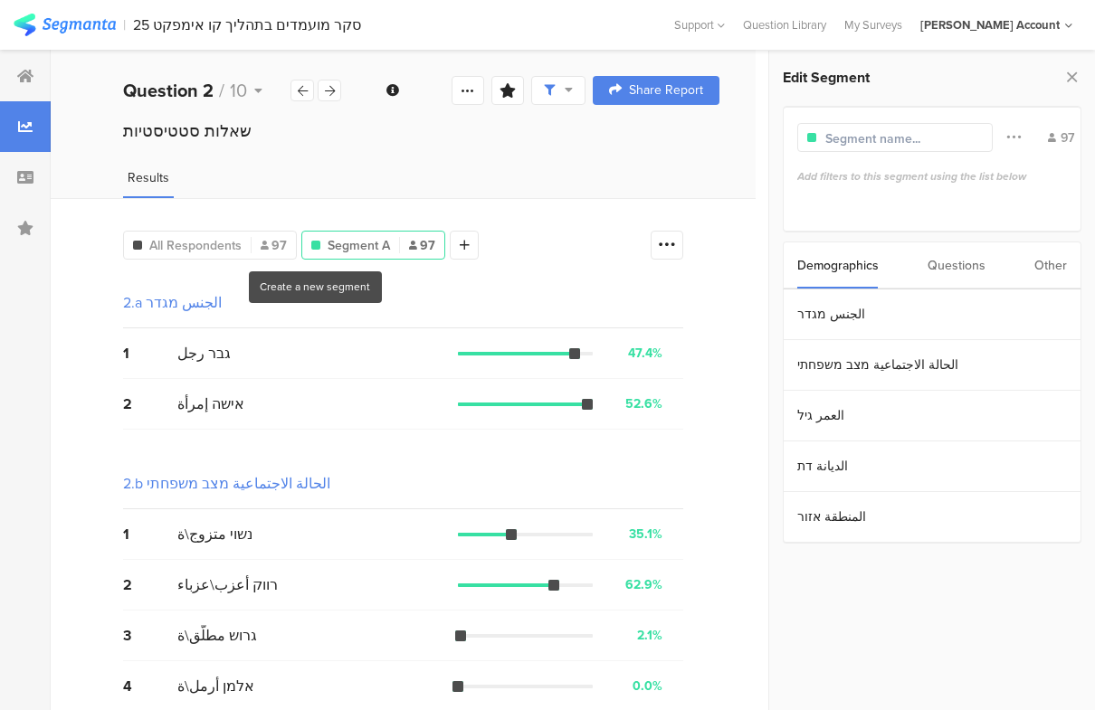
click at [1039, 278] on div "Other" at bounding box center [1050, 265] width 33 height 46
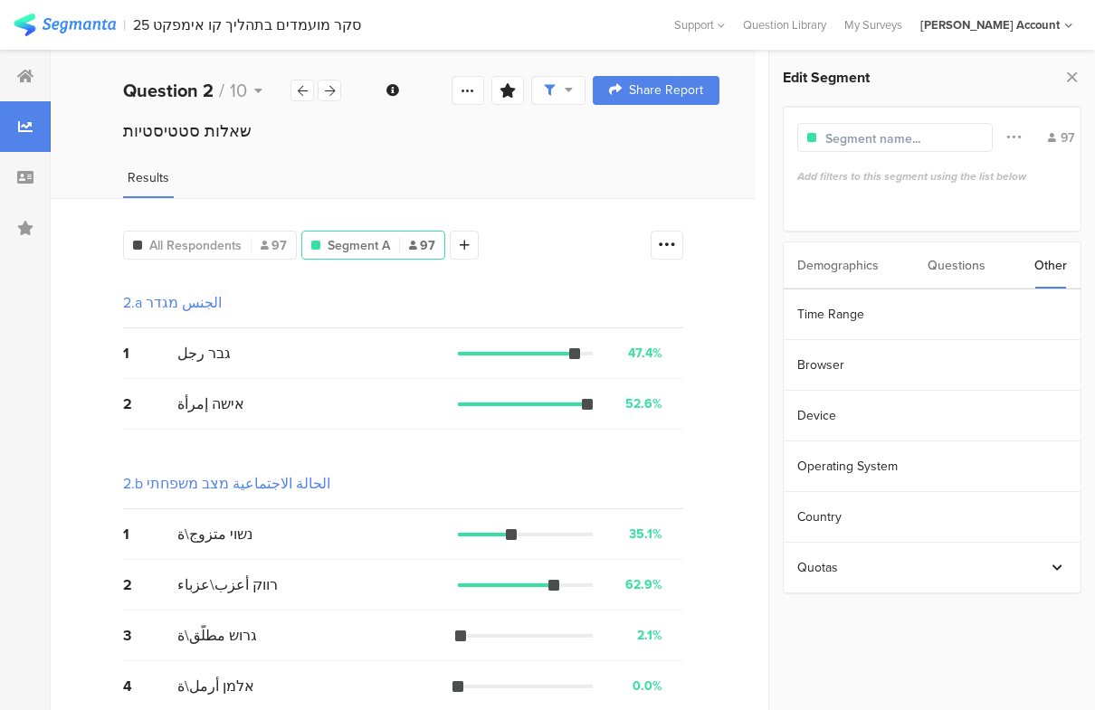
click at [959, 270] on div "Questions" at bounding box center [956, 265] width 58 height 46
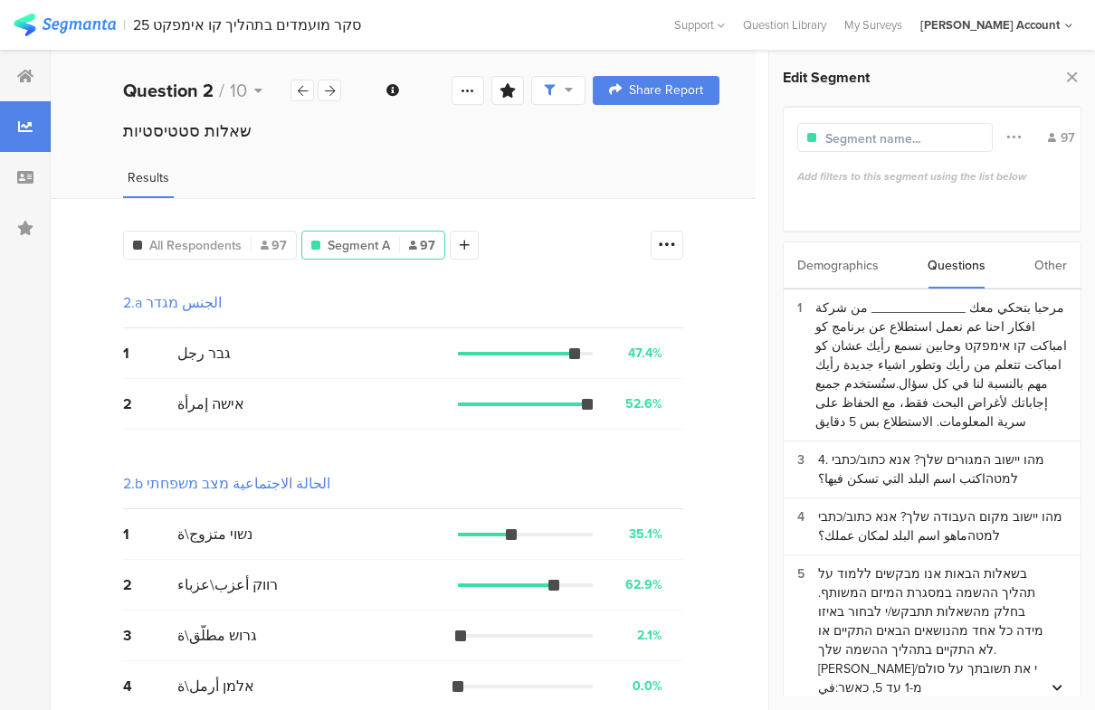
click at [1039, 272] on div "Other" at bounding box center [1050, 265] width 33 height 46
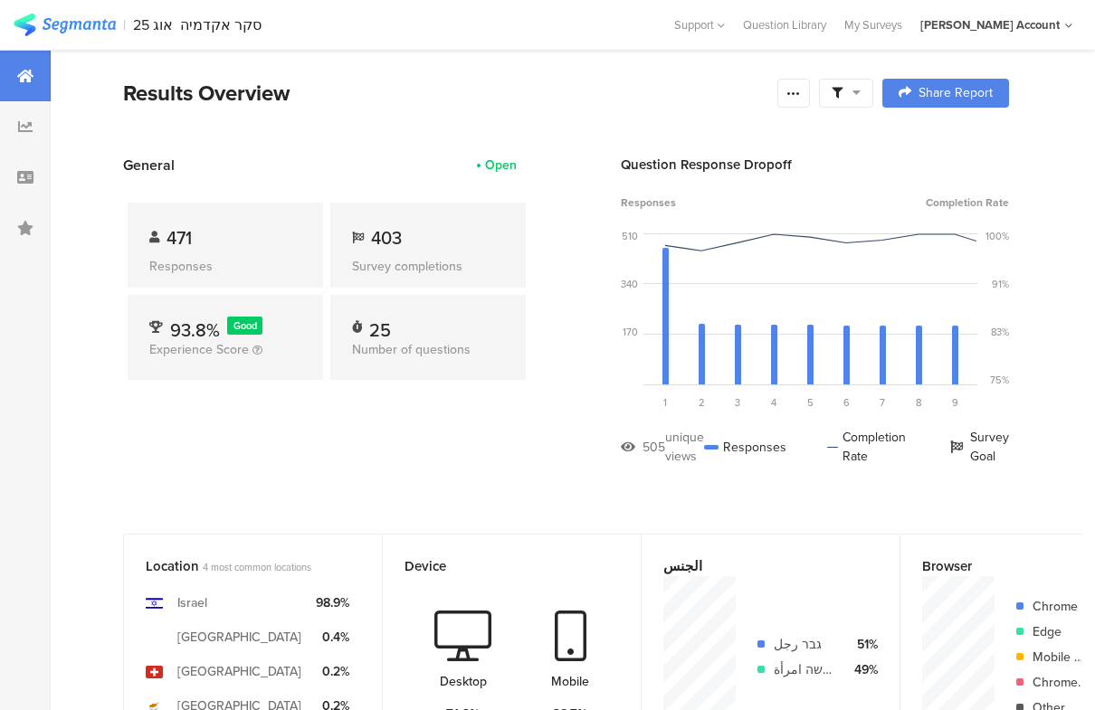
click at [843, 99] on span at bounding box center [845, 93] width 29 height 16
click at [927, 139] on span at bounding box center [930, 144] width 27 height 14
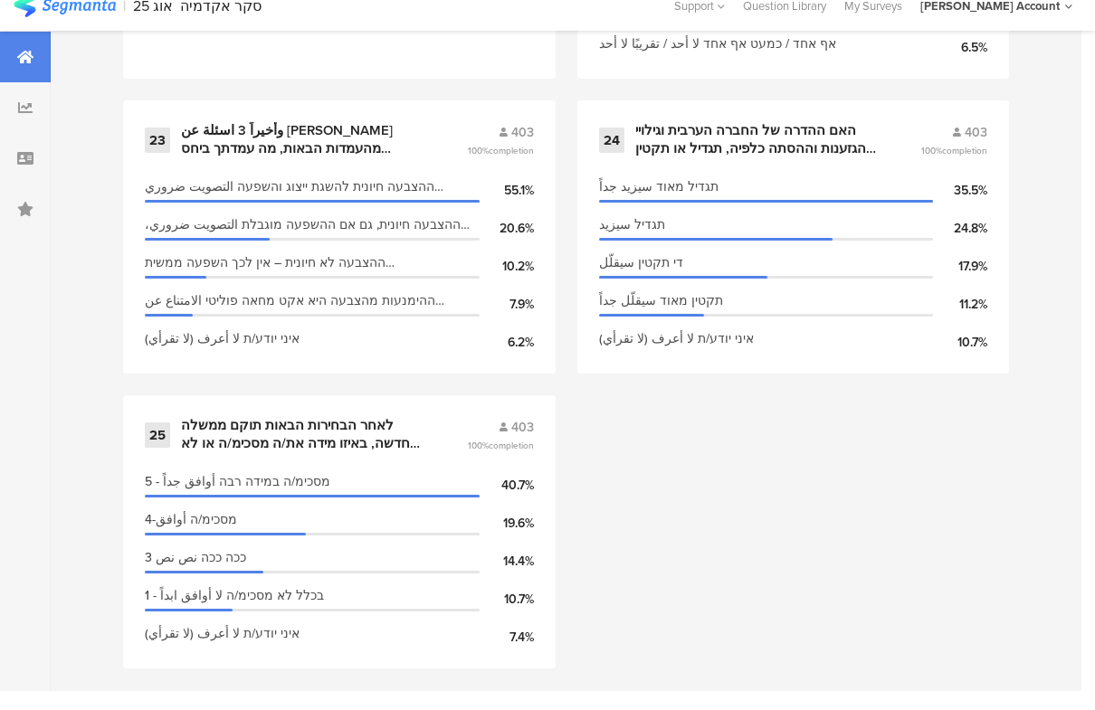
scroll to position [4021, 0]
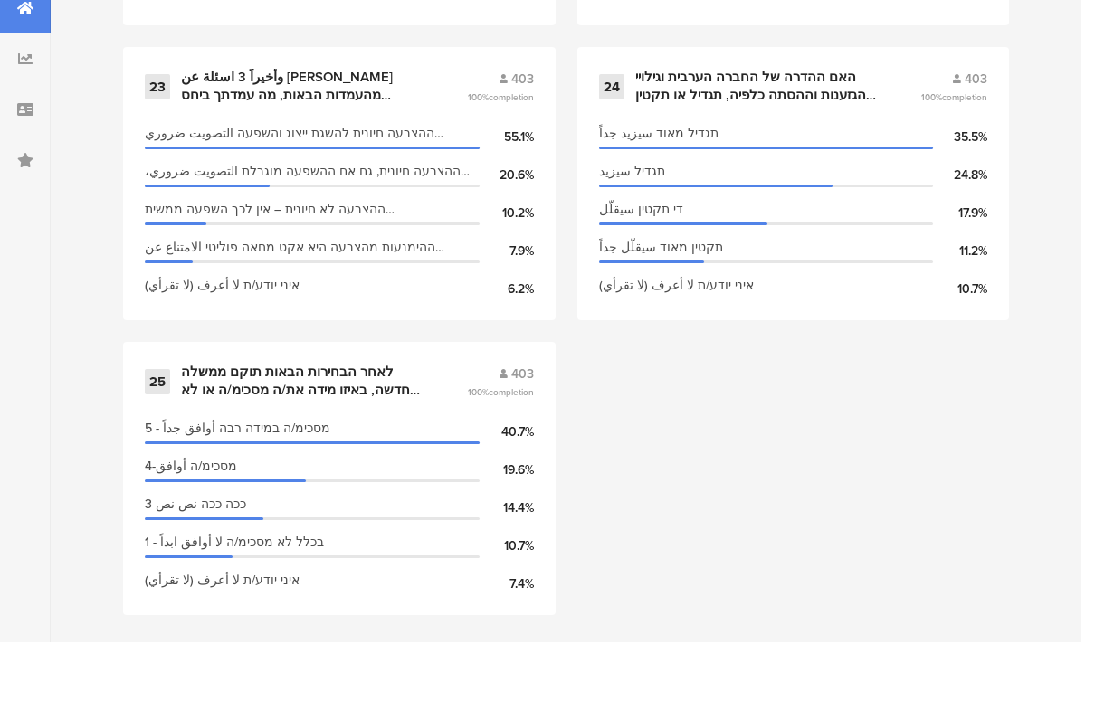
click at [463, 431] on div "25 לאחר הבחירות הבאות תוקם ממשלה חדשה, באיזו מידה את/ה מסכימ/ה או לא מסכימ/ה לה…" at bounding box center [339, 448] width 389 height 35
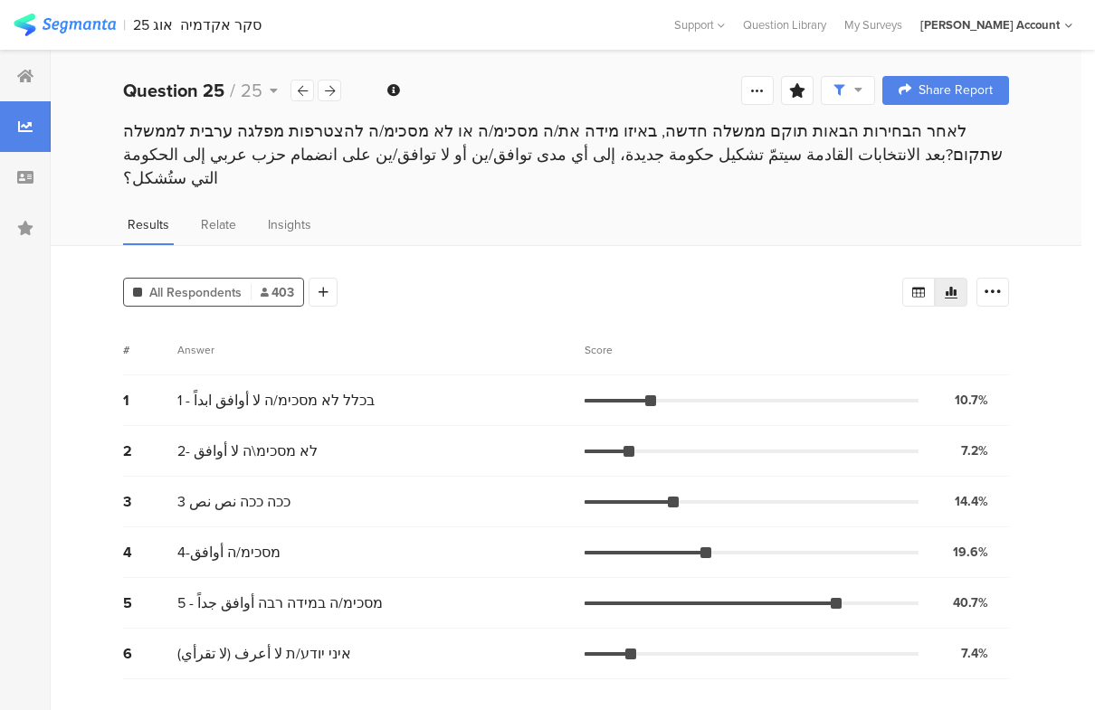
click at [317, 278] on div at bounding box center [322, 292] width 29 height 29
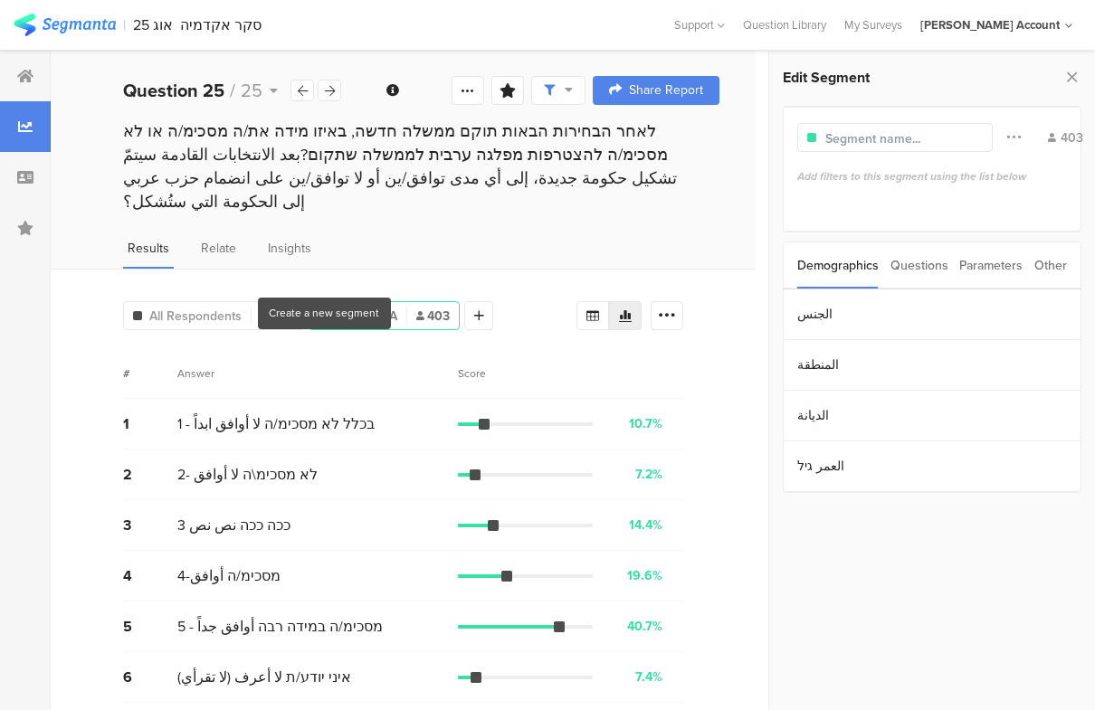
click at [993, 264] on div "Parameters" at bounding box center [990, 265] width 63 height 46
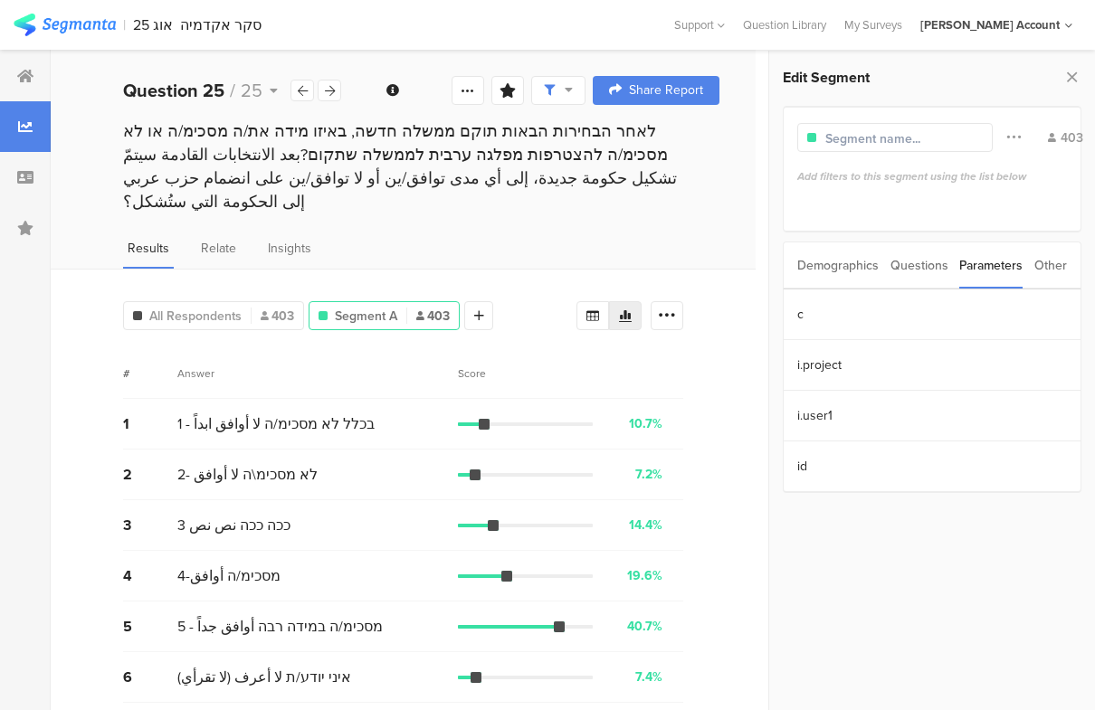
click at [938, 326] on section "c" at bounding box center [931, 314] width 297 height 51
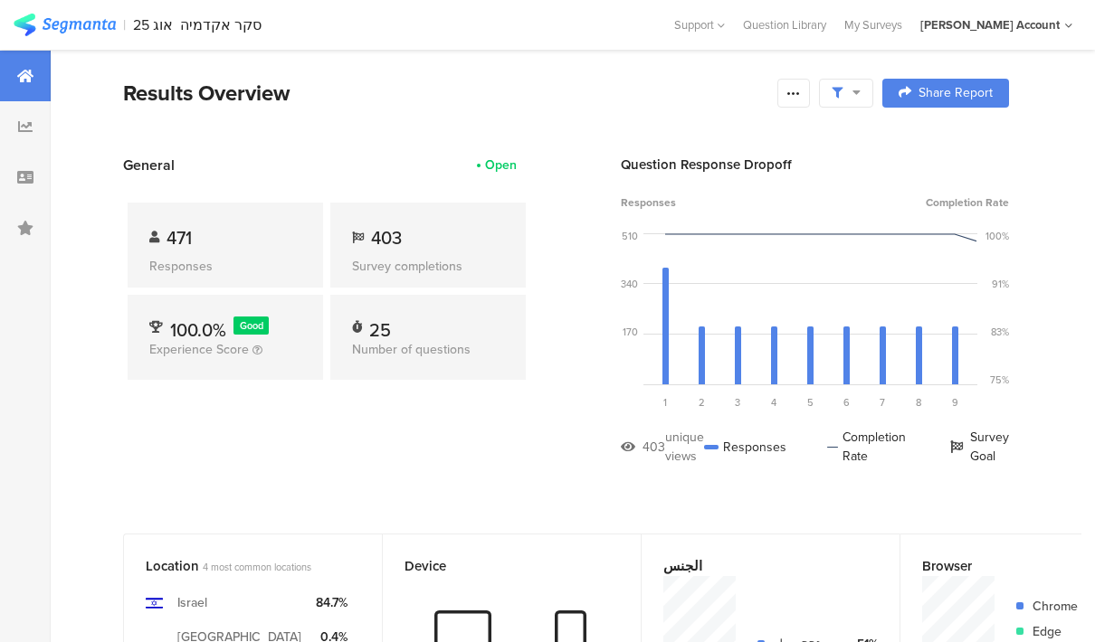
scroll to position [4089, 0]
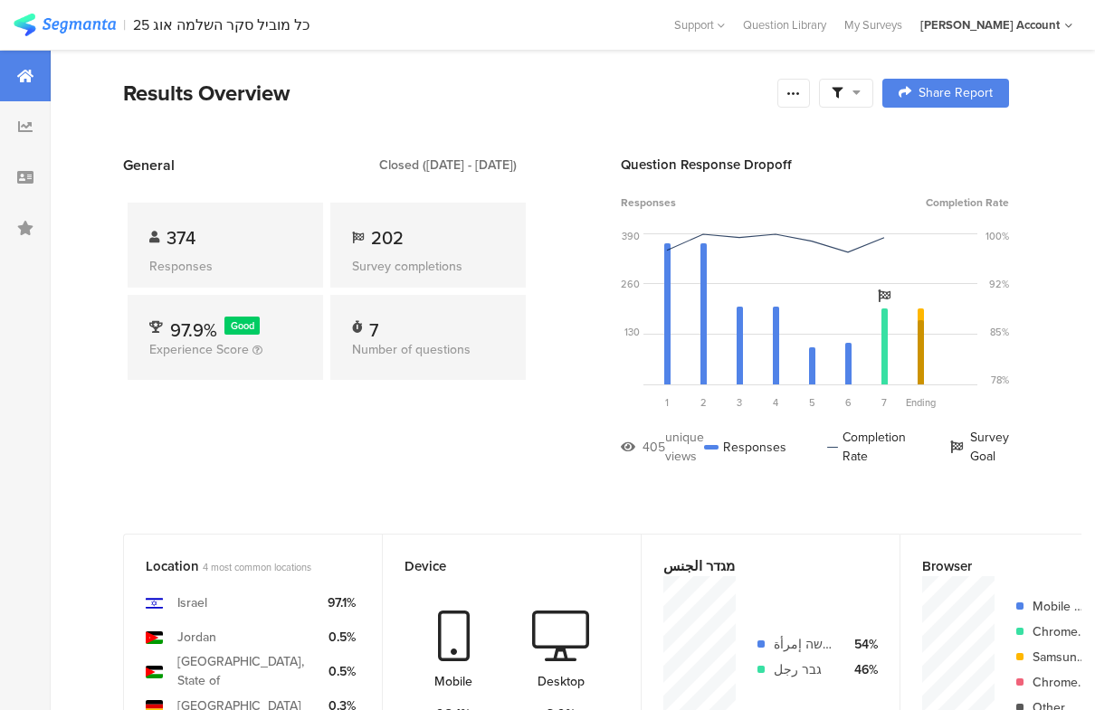
click at [845, 89] on span at bounding box center [845, 93] width 29 height 16
click at [929, 149] on span at bounding box center [930, 144] width 27 height 14
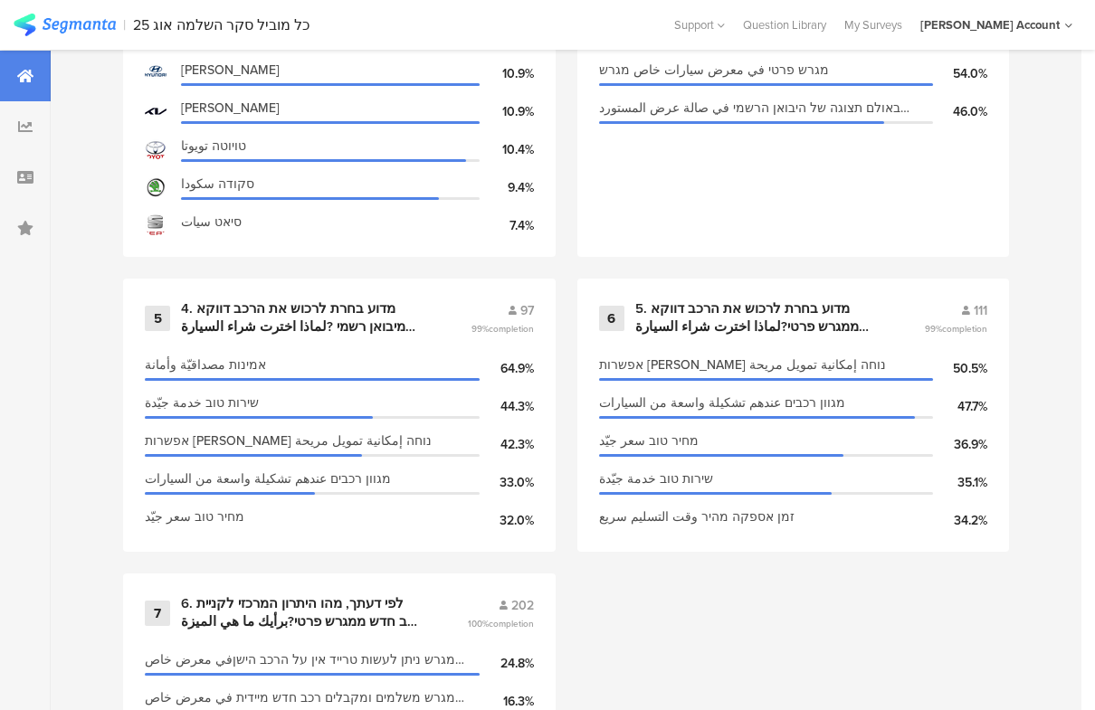
scroll to position [1370, 0]
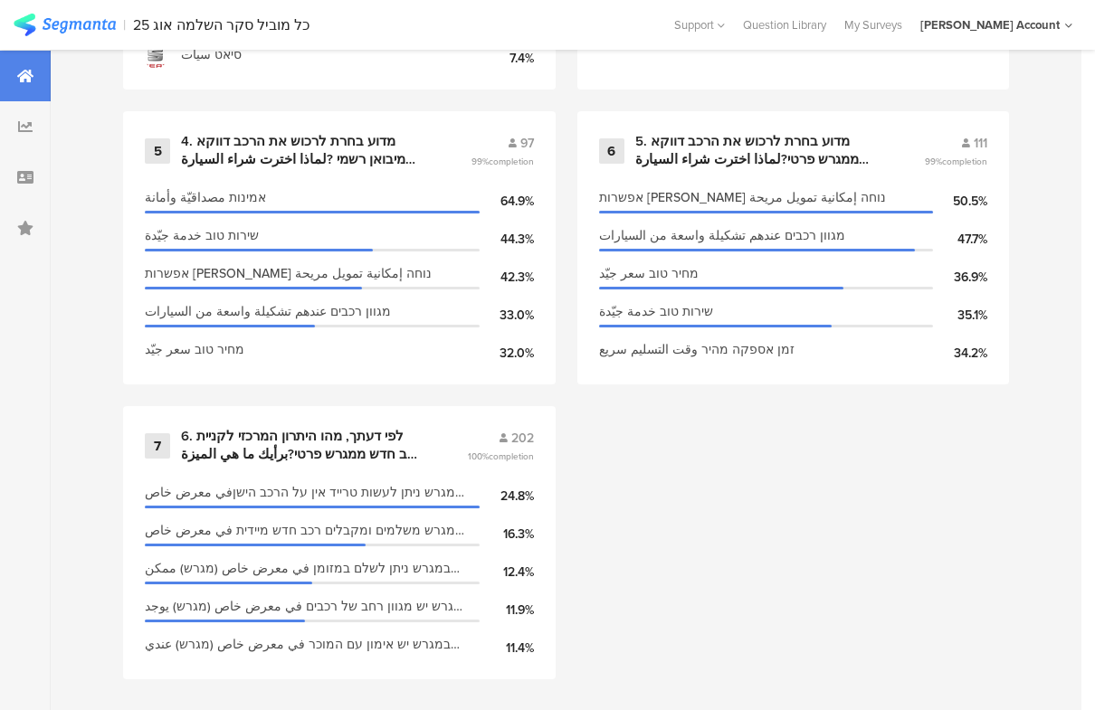
click at [500, 456] on span "completion" at bounding box center [510, 457] width 45 height 14
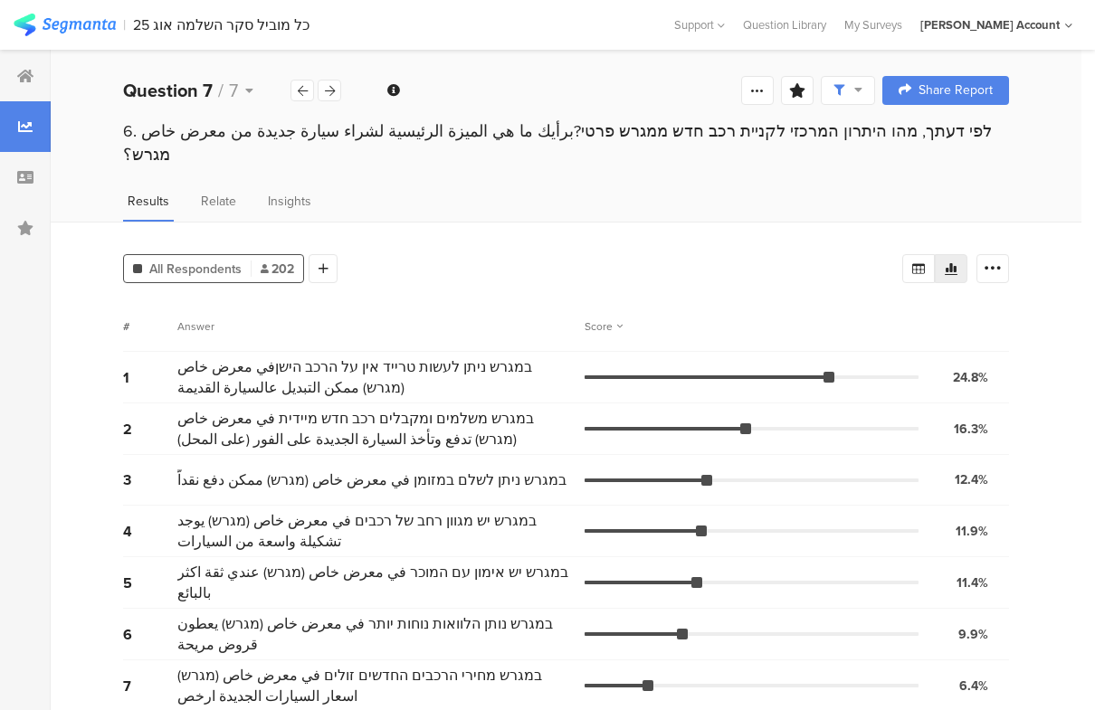
click at [318, 254] on div at bounding box center [322, 268] width 29 height 29
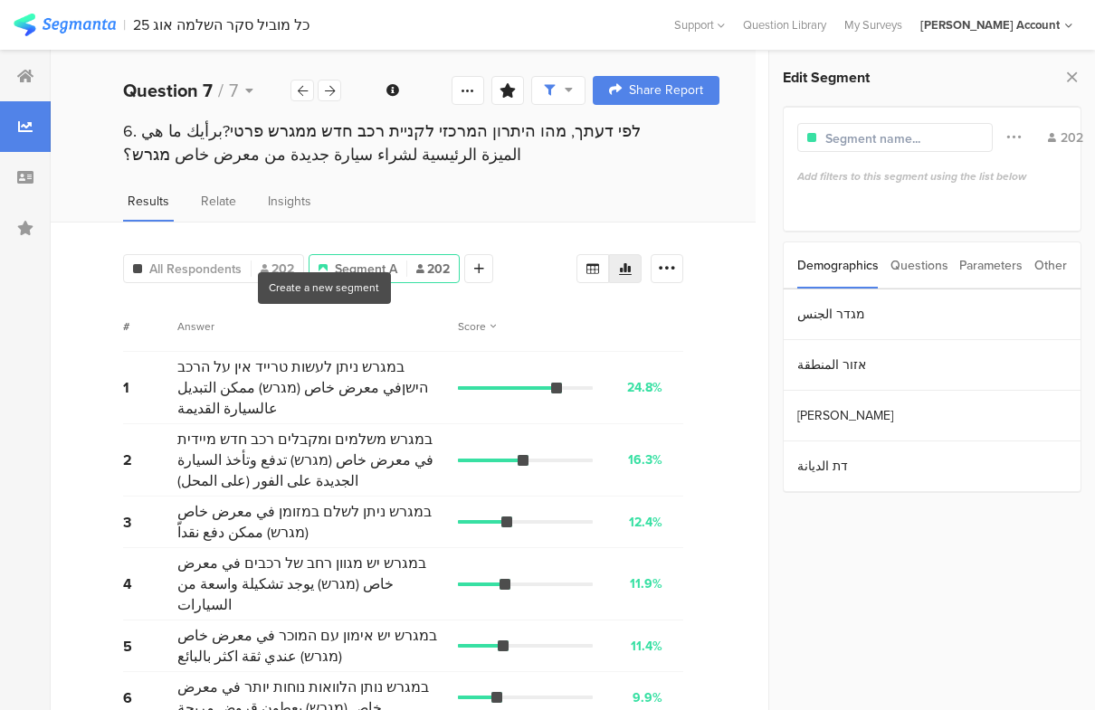
click at [992, 280] on div "Parameters" at bounding box center [990, 265] width 63 height 46
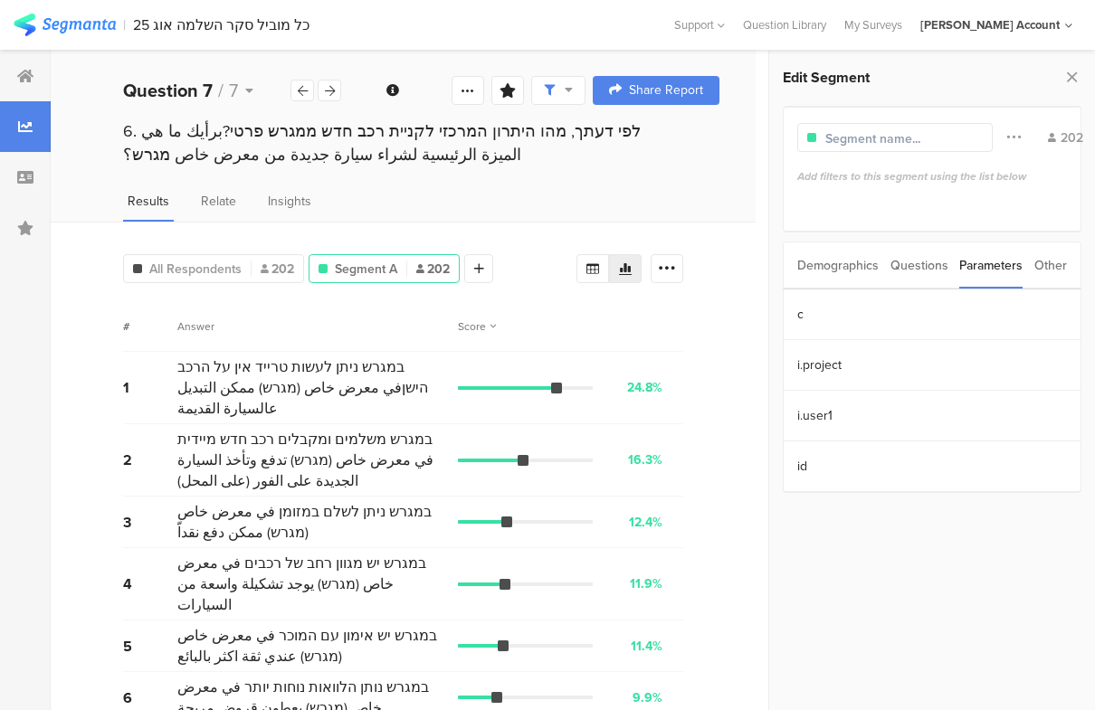
click at [931, 314] on section "c" at bounding box center [931, 314] width 297 height 51
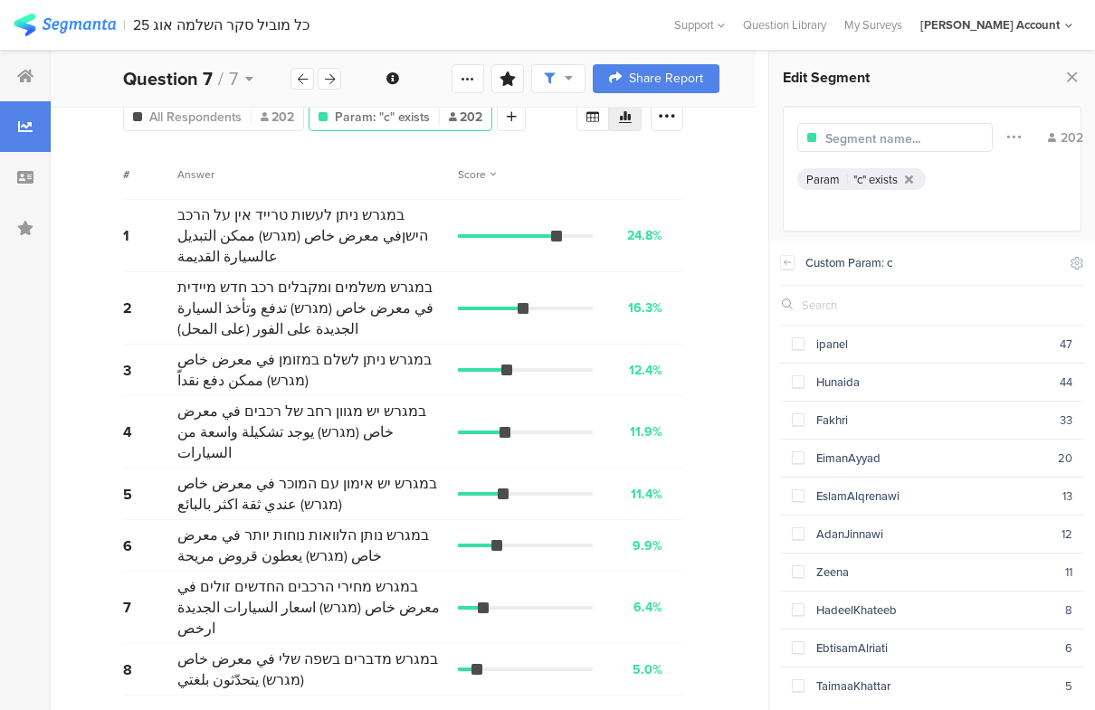
click at [801, 382] on span at bounding box center [798, 381] width 13 height 13
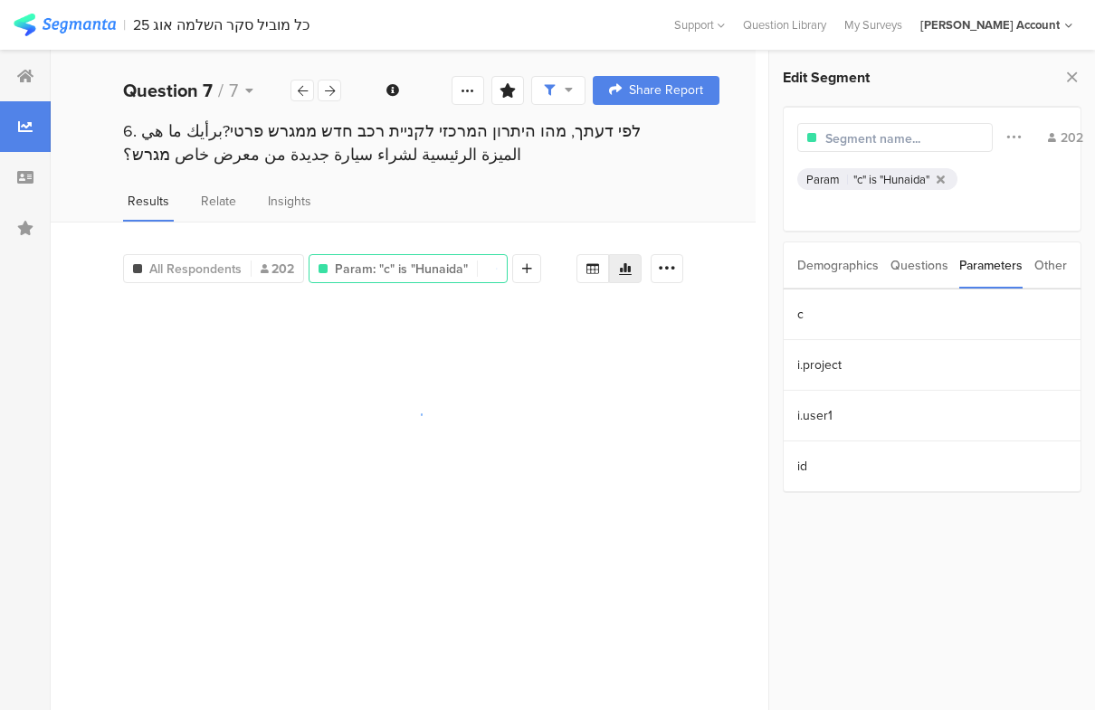
click at [940, 314] on section "c" at bounding box center [931, 314] width 297 height 51
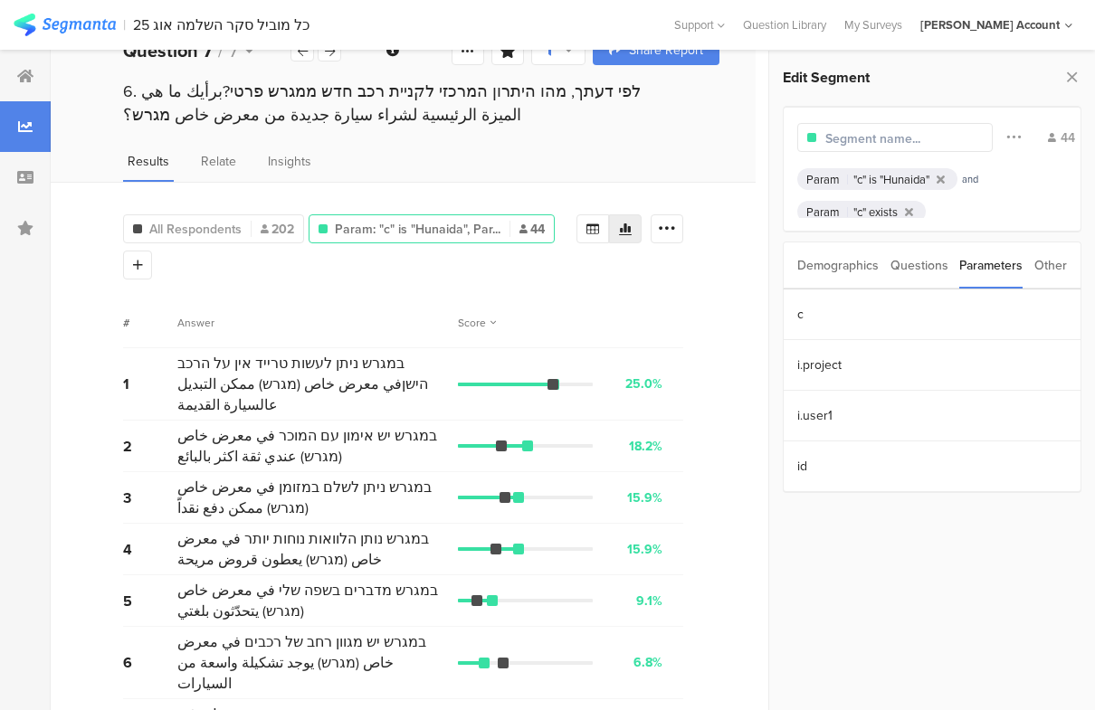
click at [811, 379] on section "i.project" at bounding box center [931, 365] width 297 height 51
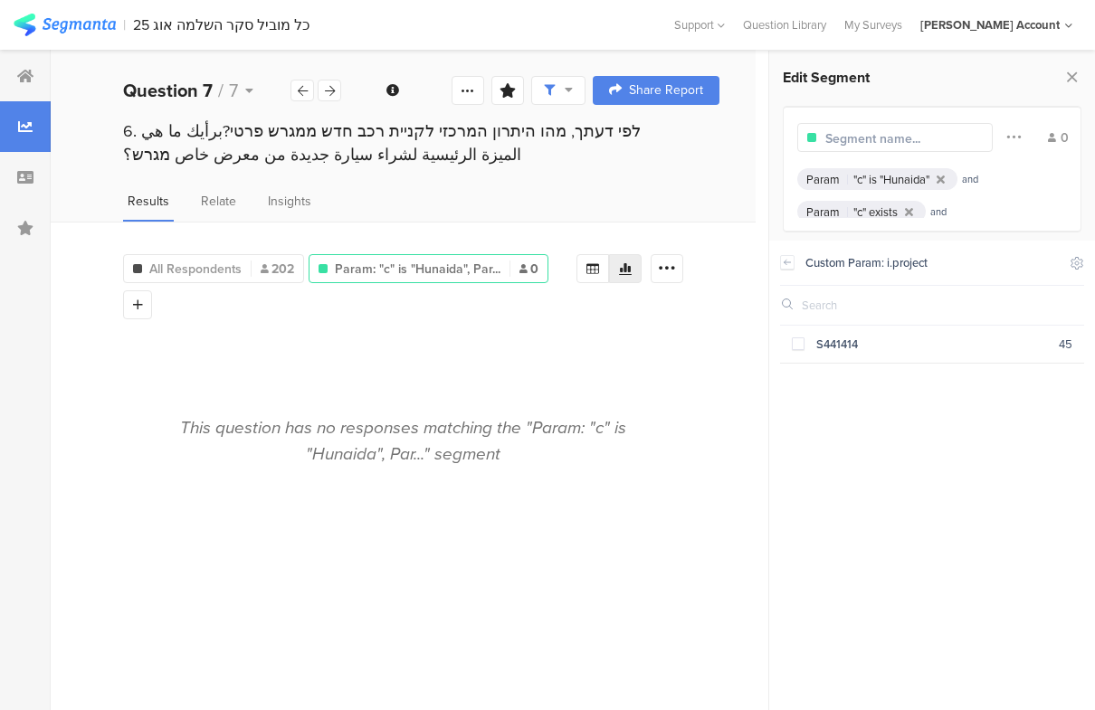
click at [913, 209] on icon at bounding box center [909, 212] width 8 height 12
click at [940, 176] on icon at bounding box center [940, 180] width 8 height 12
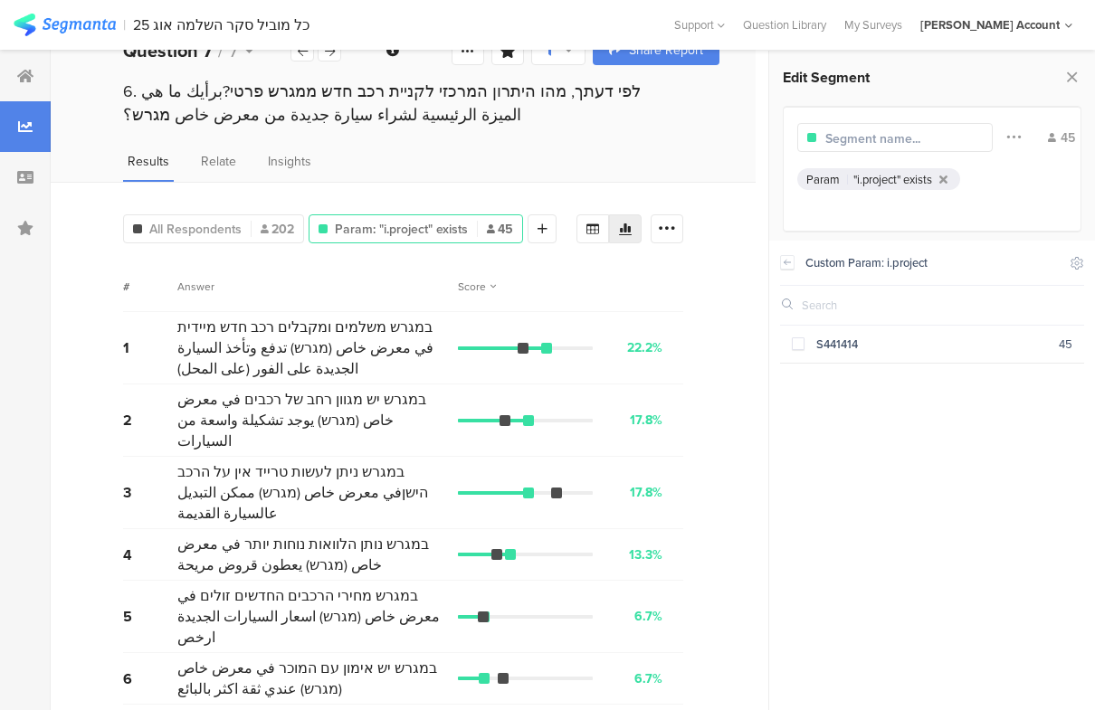
click at [936, 168] on div "Param "i.project" exists" at bounding box center [878, 179] width 163 height 22
click at [947, 184] on icon at bounding box center [943, 180] width 8 height 12
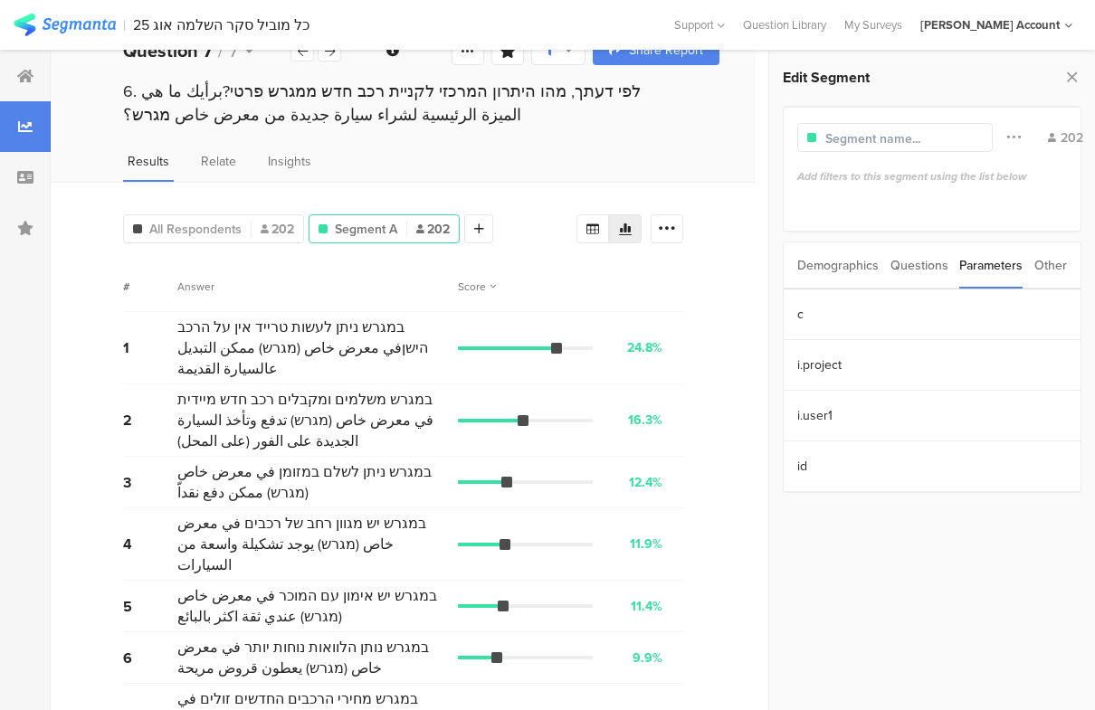
click at [911, 310] on section "c" at bounding box center [931, 314] width 297 height 51
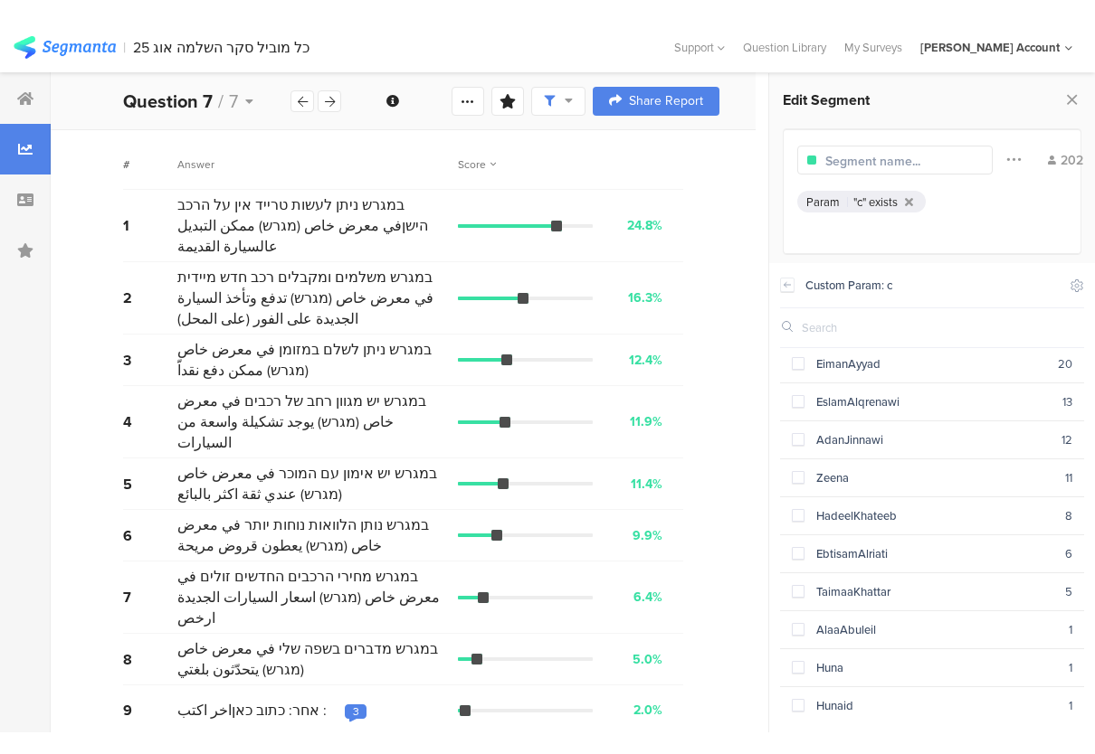
scroll to position [145, 0]
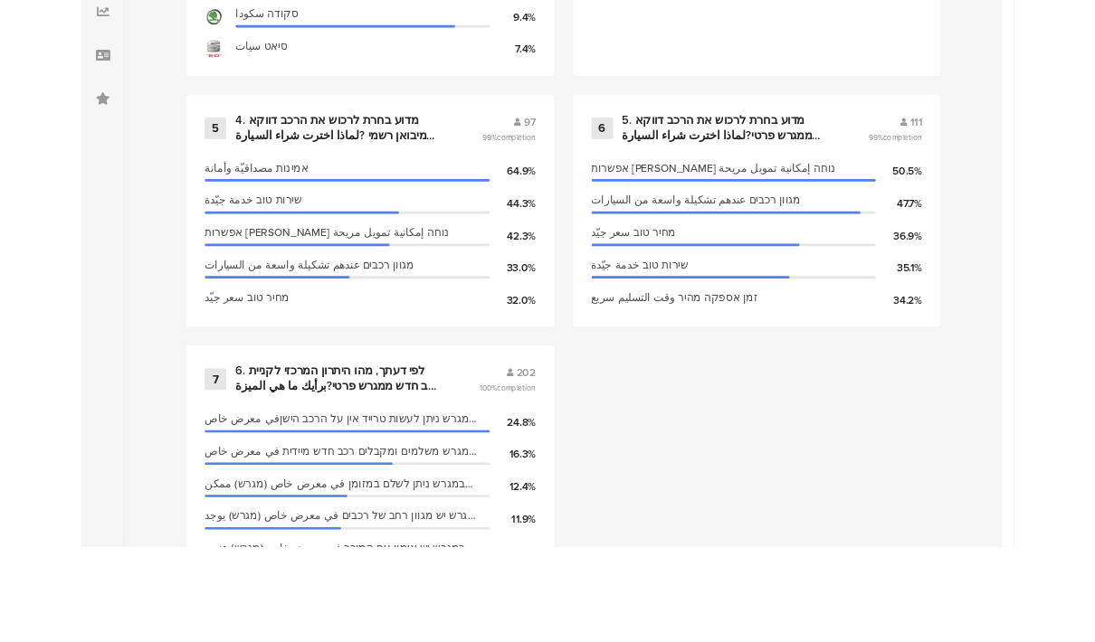
scroll to position [1370, 0]
